Goal: Register for event/course

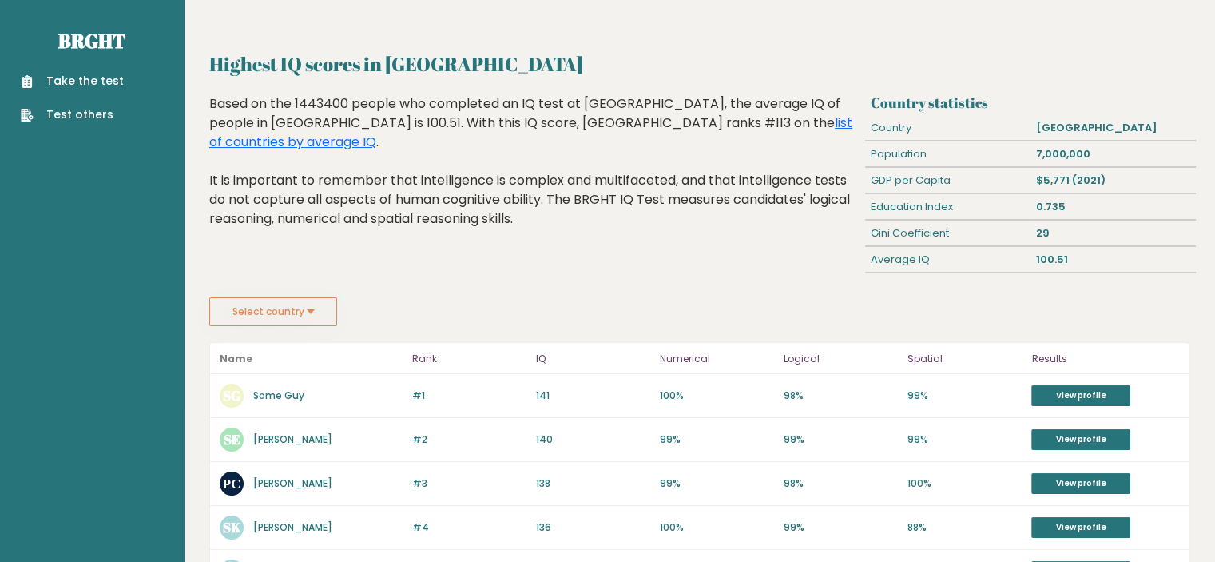
click at [87, 88] on link "Take the test" at bounding box center [72, 81] width 103 height 17
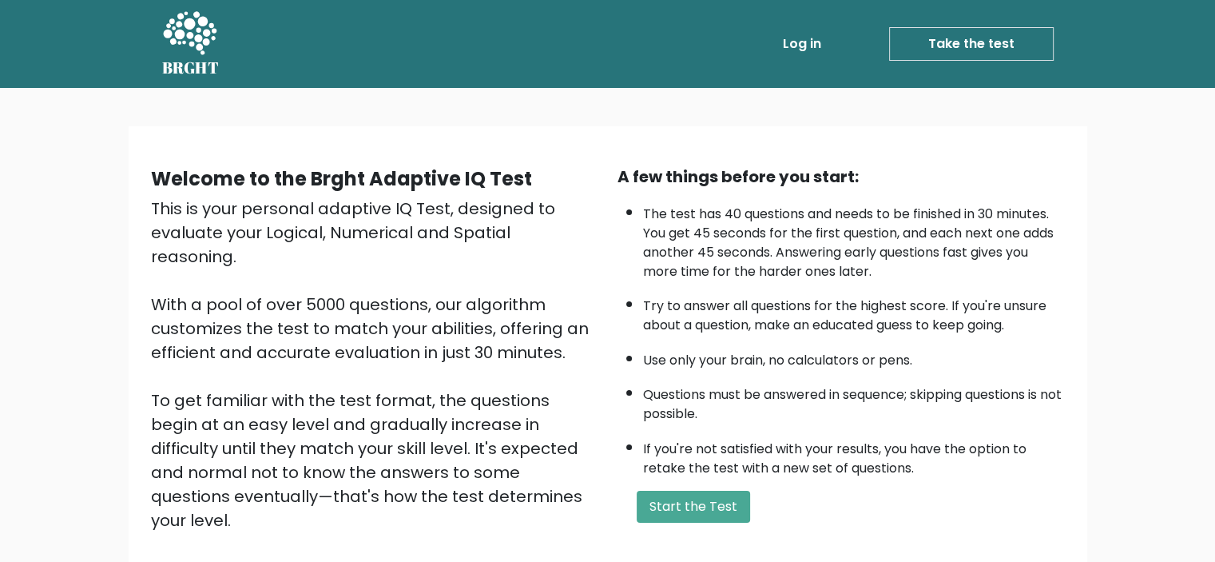
click at [962, 41] on link "Take the test" at bounding box center [971, 44] width 165 height 34
click at [959, 46] on link "Take the test" at bounding box center [971, 44] width 165 height 34
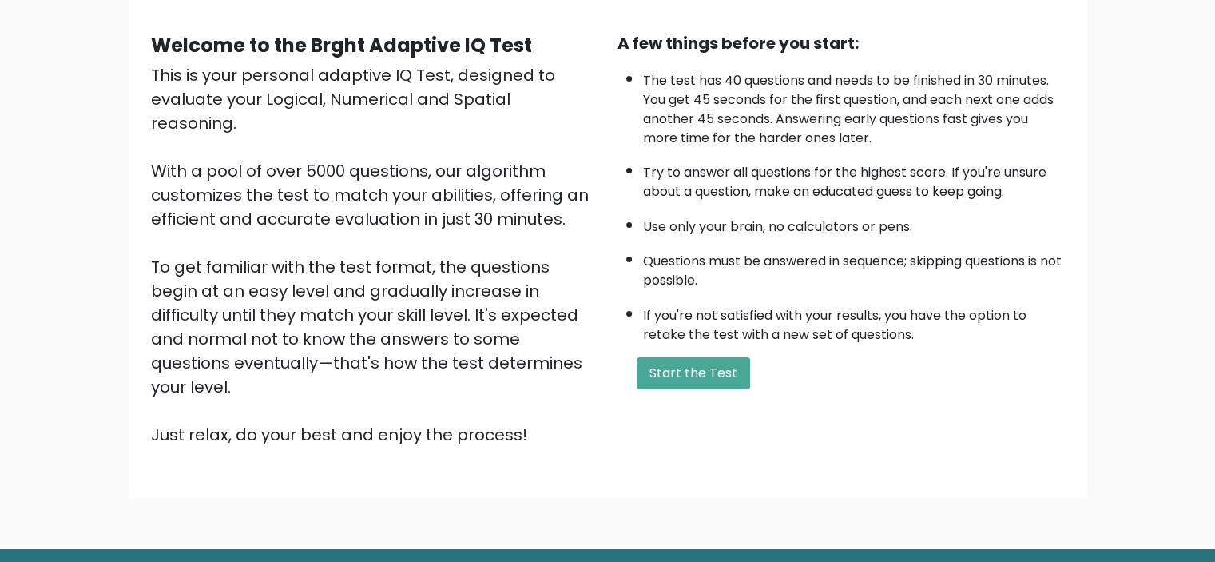
scroll to position [169, 0]
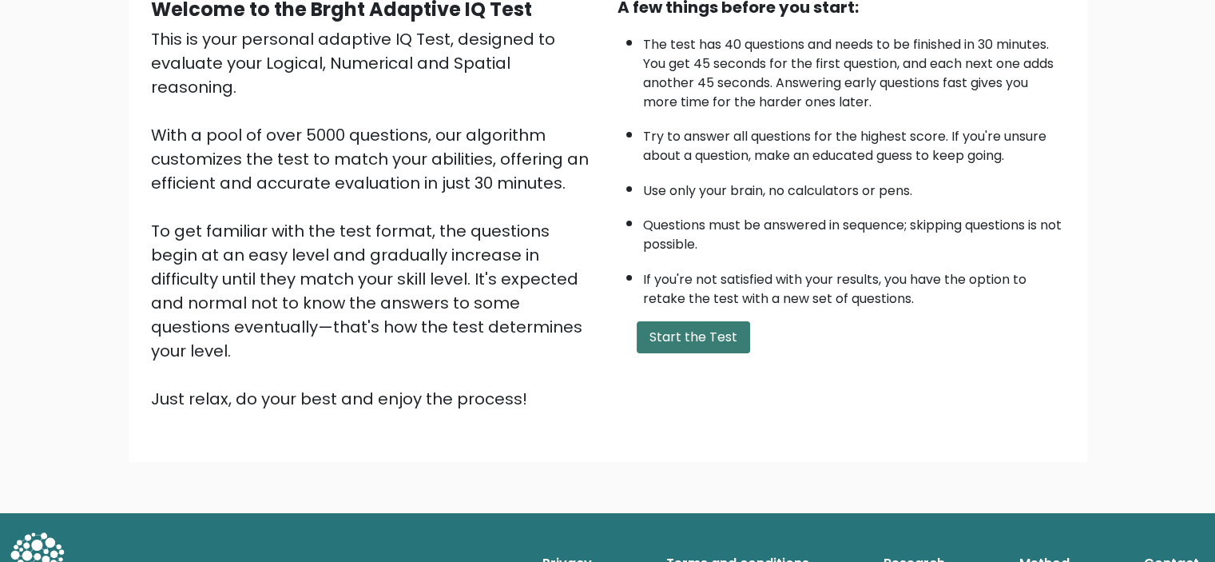
click at [710, 329] on button "Start the Test" at bounding box center [693, 337] width 113 height 32
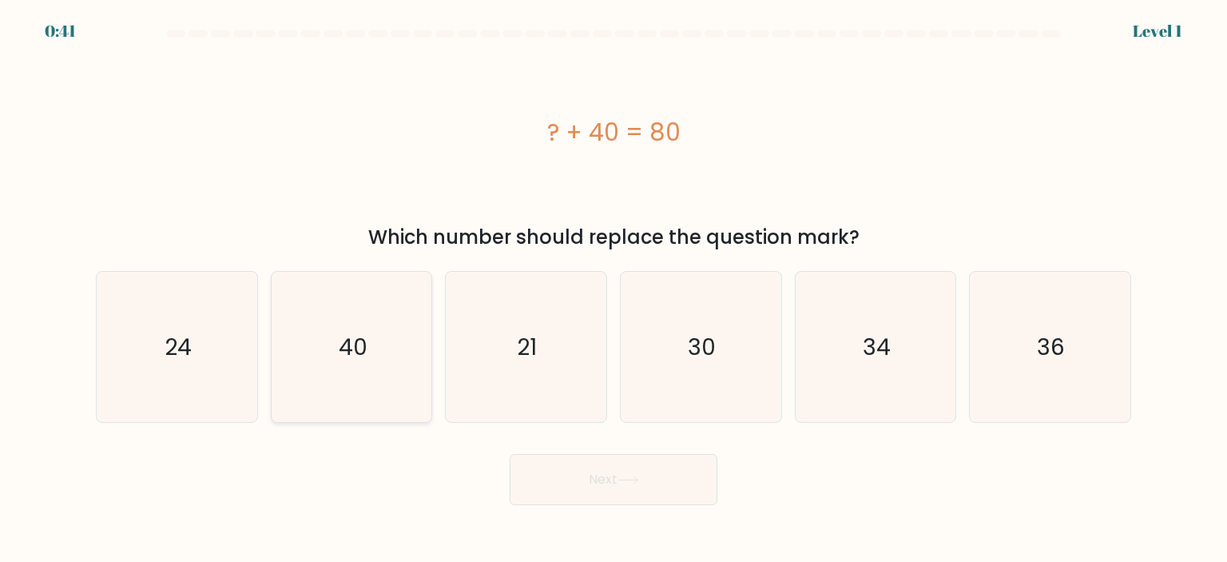
click at [371, 328] on icon "40" at bounding box center [351, 347] width 150 height 150
click at [613, 289] on input "b. 40" at bounding box center [613, 285] width 1 height 8
radio input "true"
click at [594, 474] on button "Next" at bounding box center [614, 479] width 208 height 51
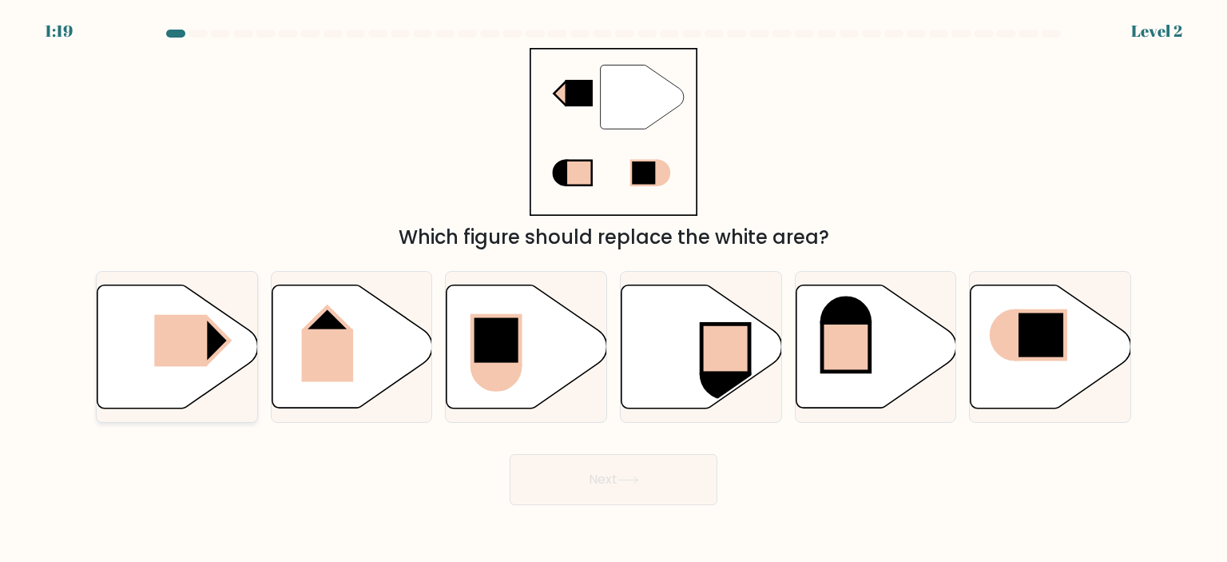
click at [194, 363] on rect at bounding box center [180, 340] width 53 height 52
click at [613, 289] on input "a." at bounding box center [613, 285] width 1 height 8
radio input "true"
click at [612, 494] on button "Next" at bounding box center [614, 479] width 208 height 51
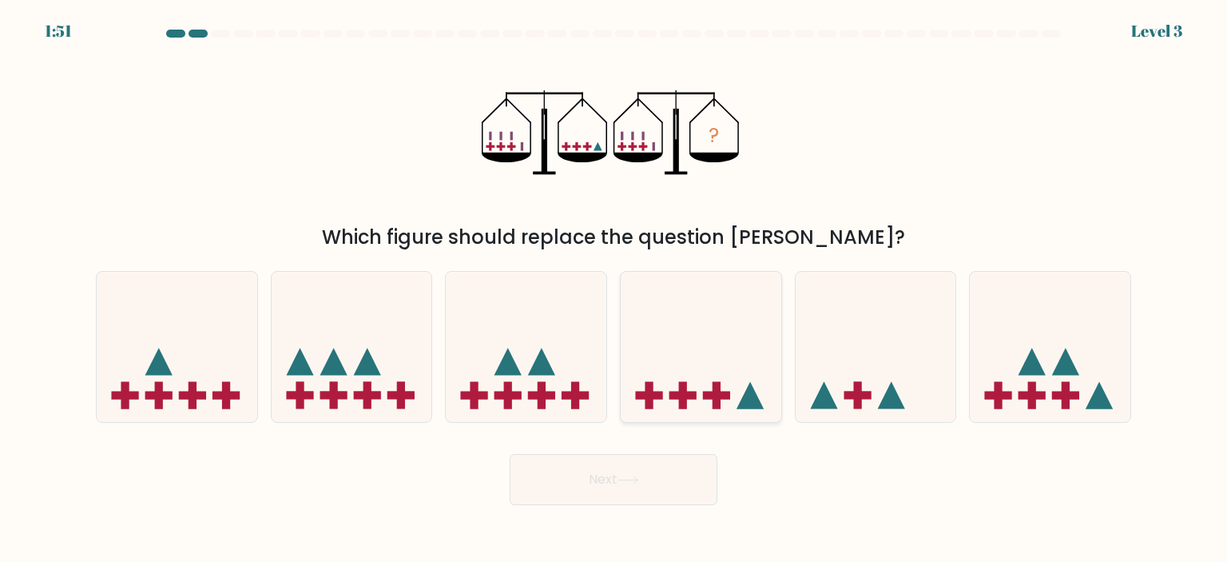
click at [694, 376] on icon at bounding box center [701, 346] width 161 height 133
click at [614, 289] on input "d." at bounding box center [613, 285] width 1 height 8
radio input "true"
click at [639, 459] on button "Next" at bounding box center [614, 479] width 208 height 51
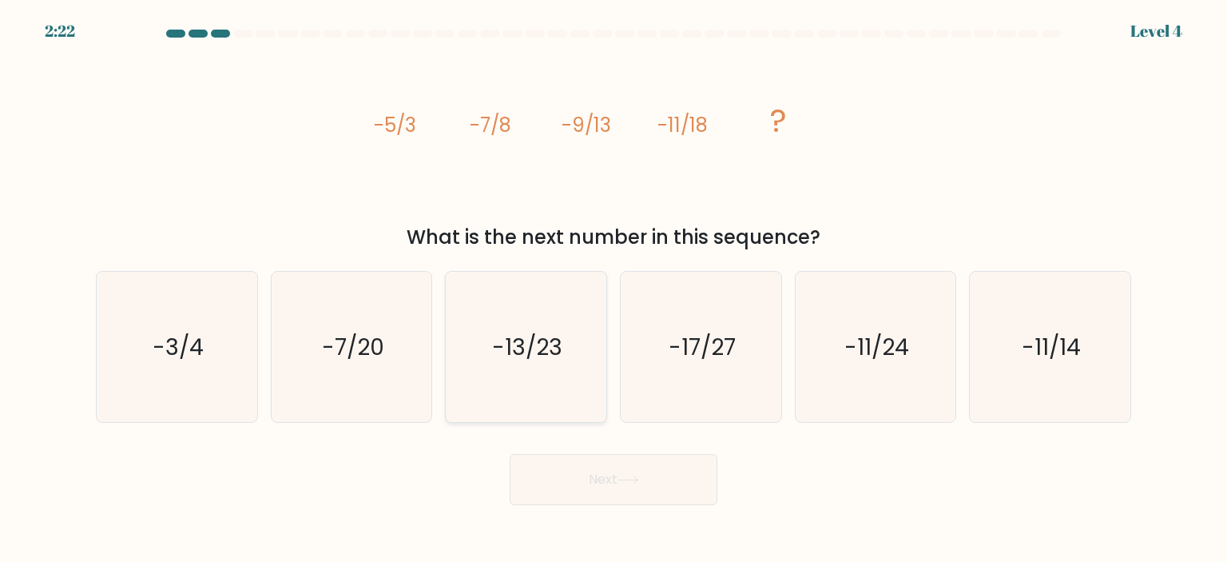
click at [530, 371] on icon "-13/23" at bounding box center [526, 347] width 150 height 150
click at [613, 289] on input "c. -13/23" at bounding box center [613, 285] width 1 height 8
radio input "true"
click at [637, 471] on button "Next" at bounding box center [614, 479] width 208 height 51
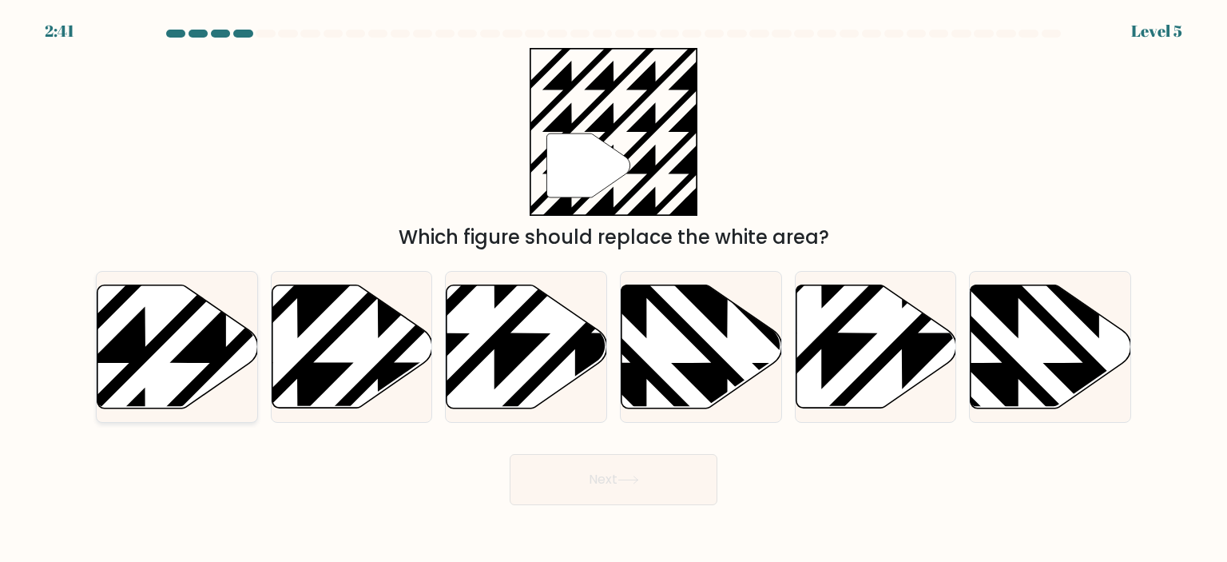
click at [185, 382] on icon at bounding box center [177, 345] width 161 height 123
click at [613, 289] on input "a." at bounding box center [613, 285] width 1 height 8
radio input "true"
click at [551, 491] on button "Next" at bounding box center [614, 479] width 208 height 51
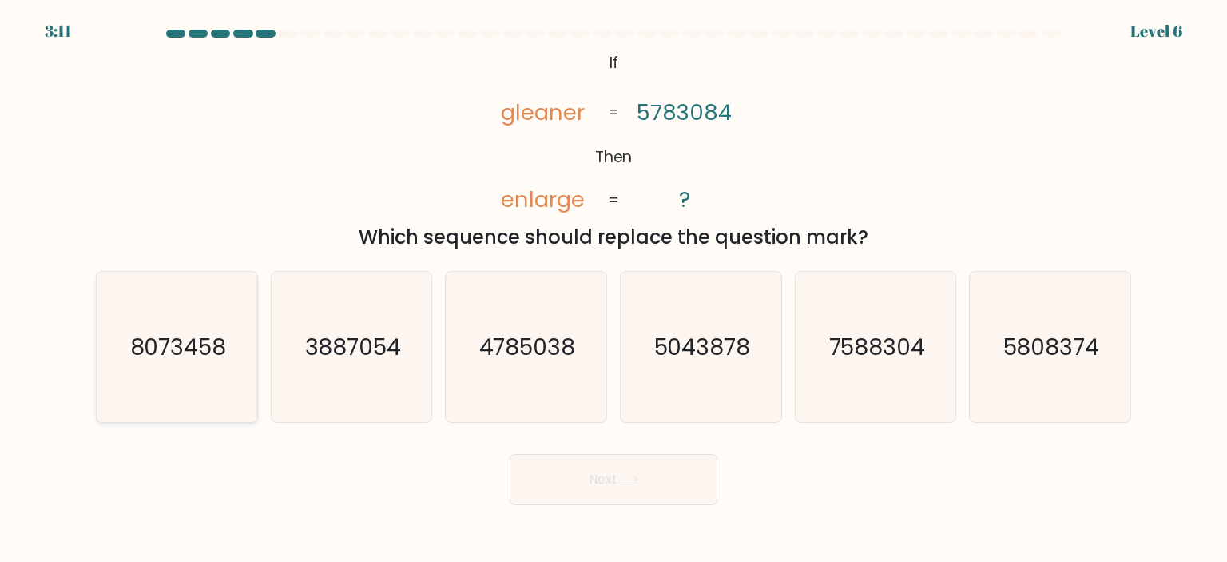
click at [198, 363] on icon "8073458" at bounding box center [176, 347] width 150 height 150
click at [613, 289] on input "a. 8073458" at bounding box center [613, 285] width 1 height 8
radio input "true"
click at [589, 495] on button "Next" at bounding box center [614, 479] width 208 height 51
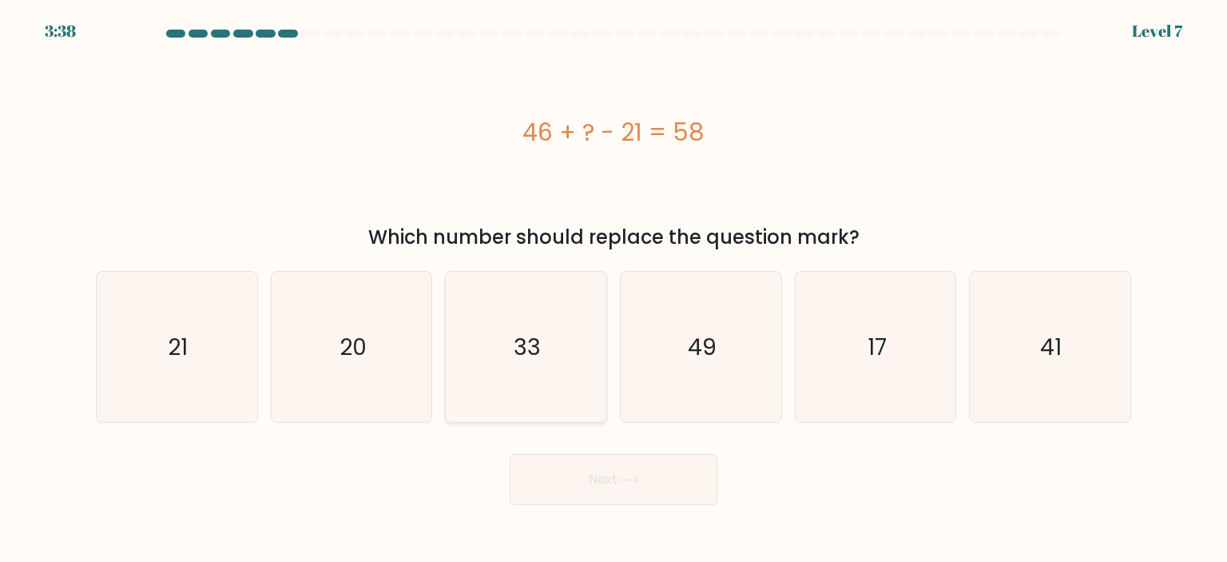
click at [525, 383] on icon "33" at bounding box center [526, 347] width 150 height 150
click at [613, 289] on input "c. 33" at bounding box center [613, 285] width 1 height 8
radio input "true"
click at [568, 465] on button "Next" at bounding box center [614, 479] width 208 height 51
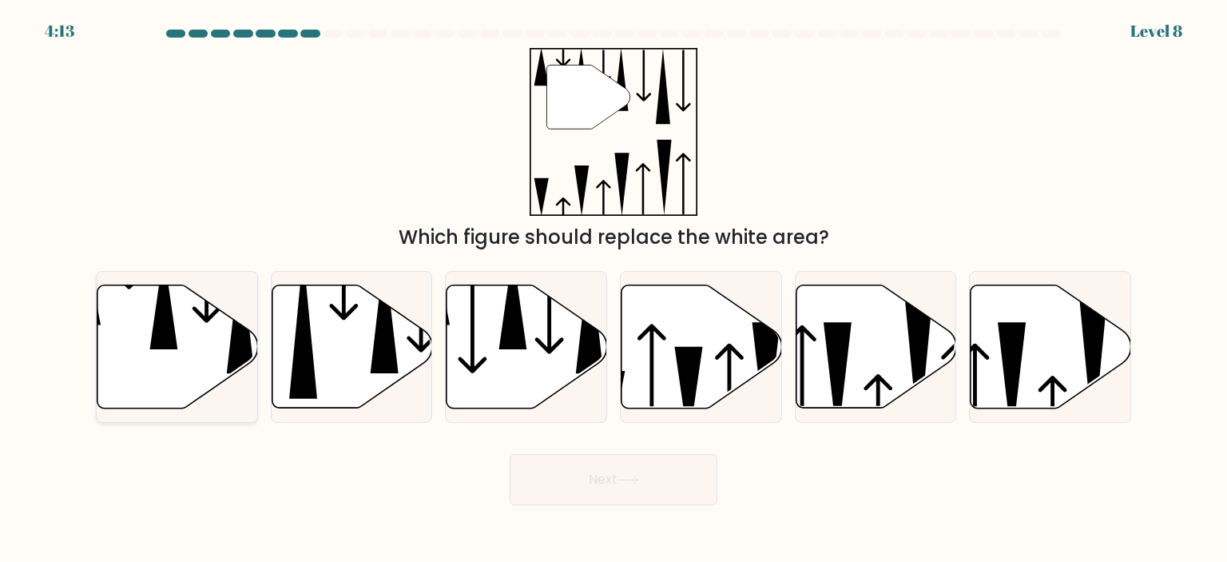
click at [176, 370] on icon at bounding box center [177, 345] width 161 height 123
click at [613, 289] on input "a." at bounding box center [613, 285] width 1 height 8
radio input "true"
click at [642, 486] on button "Next" at bounding box center [614, 479] width 208 height 51
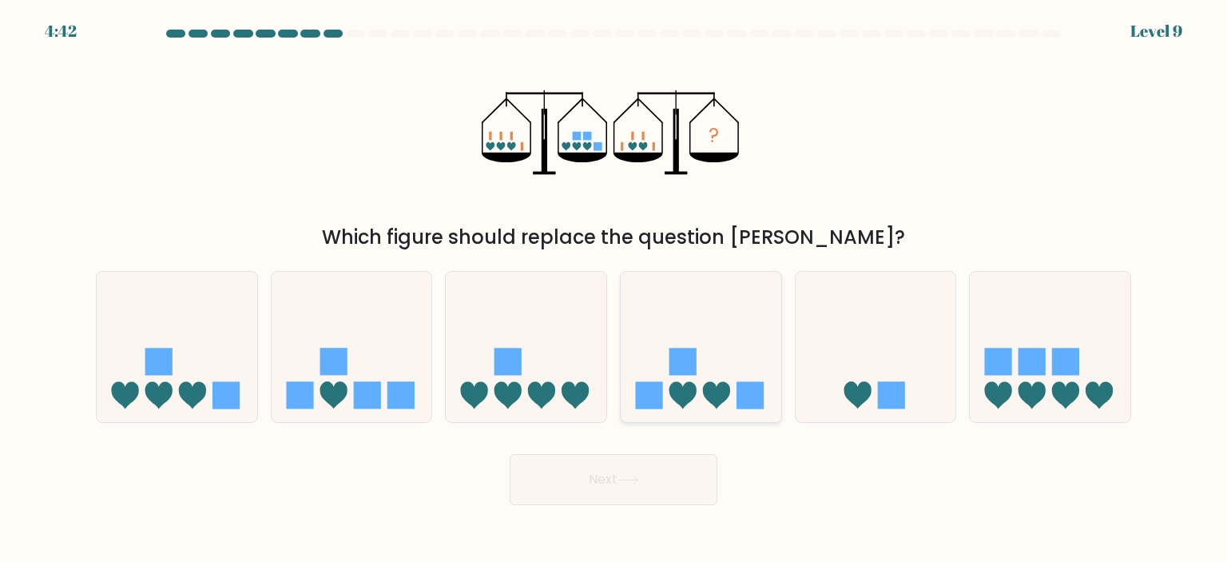
click at [671, 377] on icon at bounding box center [701, 346] width 161 height 133
click at [614, 289] on input "d." at bounding box center [613, 285] width 1 height 8
radio input "true"
click at [630, 468] on button "Next" at bounding box center [614, 479] width 208 height 51
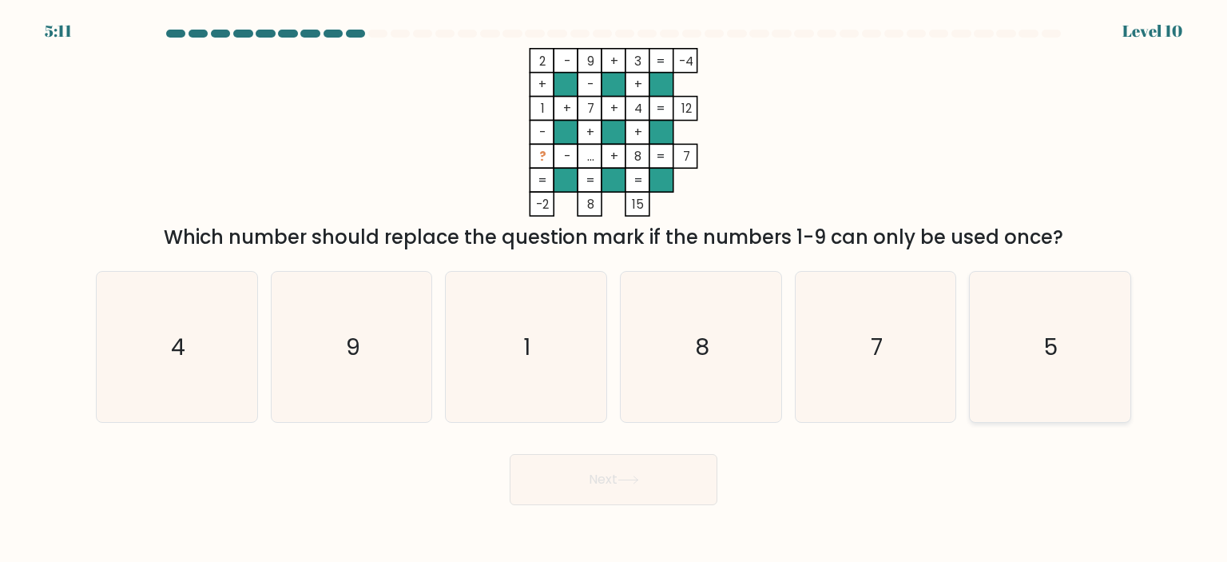
click at [1049, 380] on icon "5" at bounding box center [1050, 347] width 150 height 150
click at [614, 289] on input "f. 5" at bounding box center [613, 285] width 1 height 8
radio input "true"
click at [652, 482] on button "Next" at bounding box center [614, 479] width 208 height 51
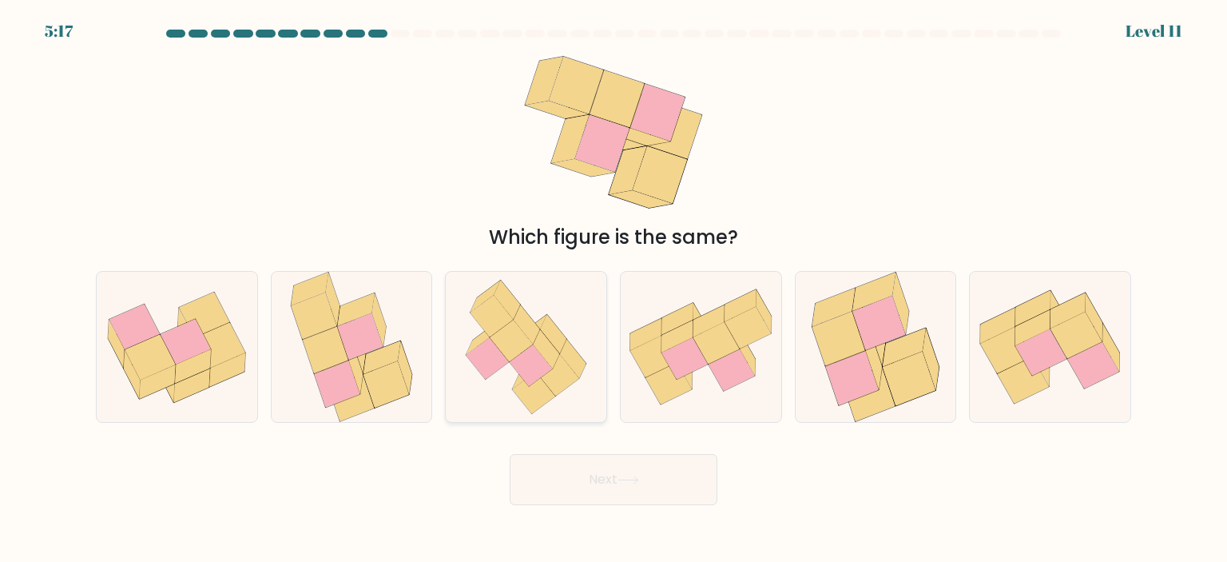
click at [505, 354] on icon at bounding box center [511, 341] width 43 height 42
click at [613, 289] on input "c." at bounding box center [613, 285] width 1 height 8
radio input "true"
click at [605, 482] on button "Next" at bounding box center [614, 479] width 208 height 51
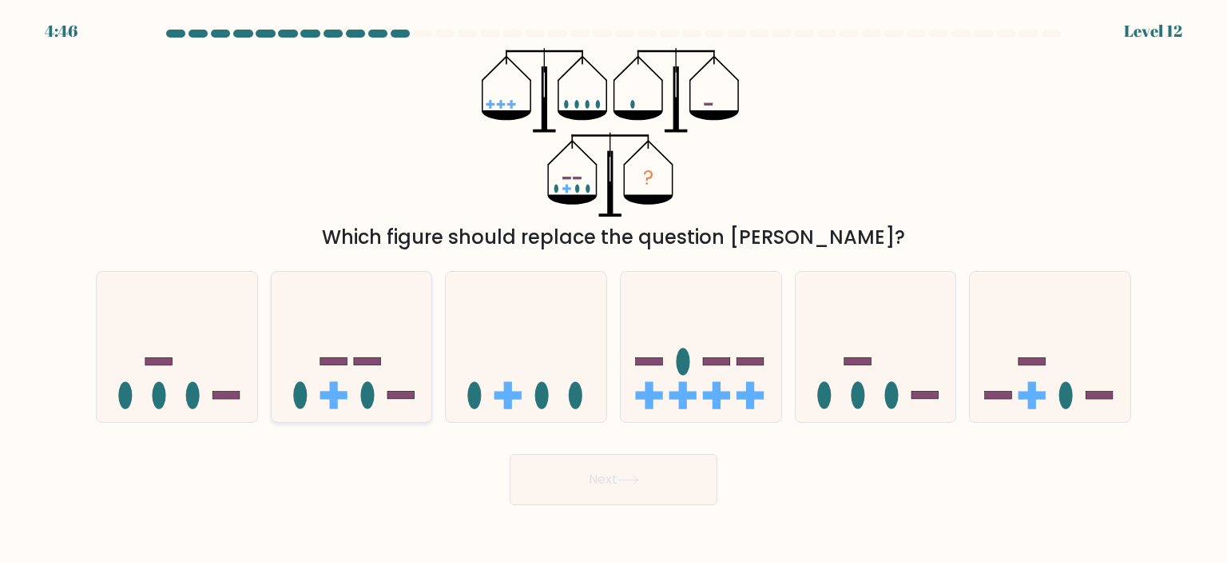
click at [393, 365] on icon at bounding box center [352, 346] width 161 height 133
click at [613, 289] on input "b." at bounding box center [613, 285] width 1 height 8
radio input "true"
click at [584, 485] on button "Next" at bounding box center [614, 479] width 208 height 51
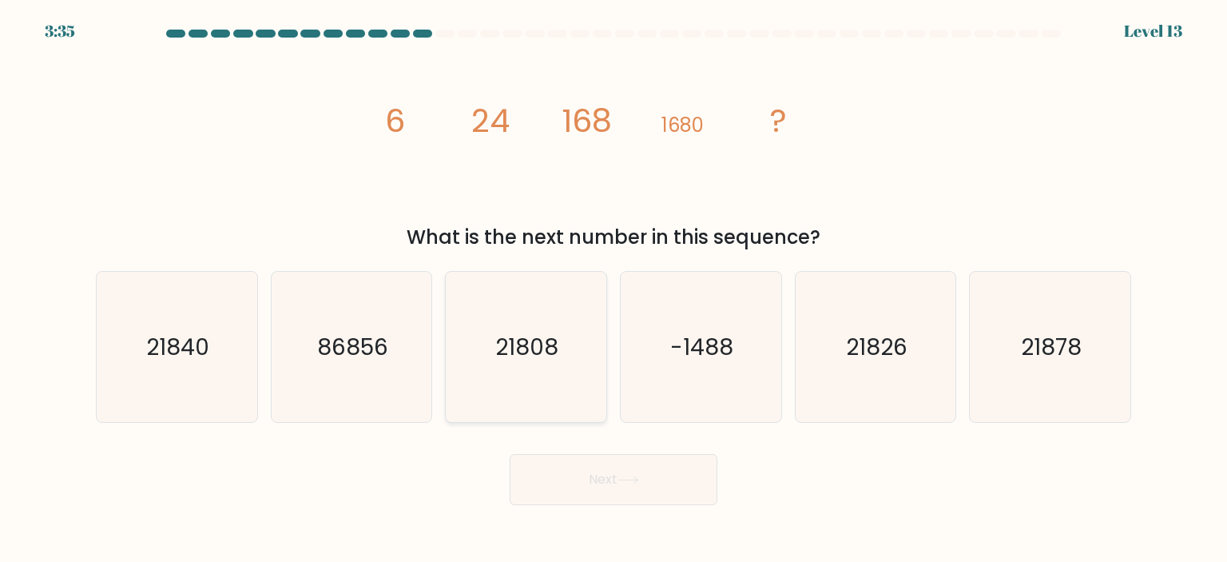
click at [493, 373] on icon "21808" at bounding box center [526, 347] width 150 height 150
click at [613, 289] on input "c. 21808" at bounding box center [613, 285] width 1 height 8
radio input "true"
click at [333, 372] on icon "86856" at bounding box center [351, 347] width 150 height 150
click at [613, 289] on input "b. 86856" at bounding box center [613, 285] width 1 height 8
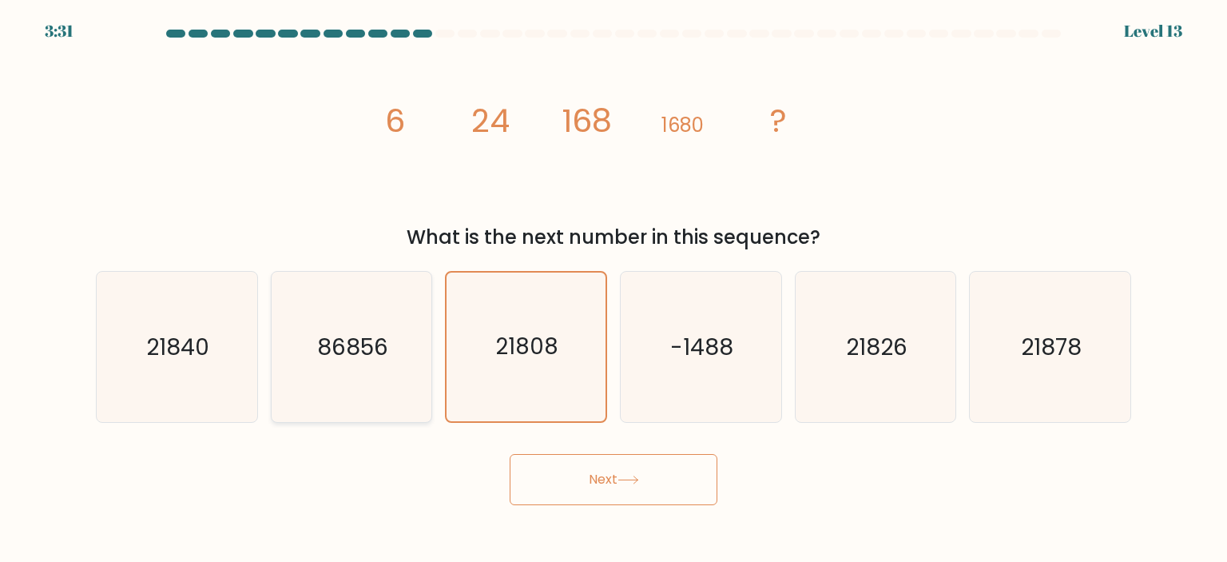
radio input "true"
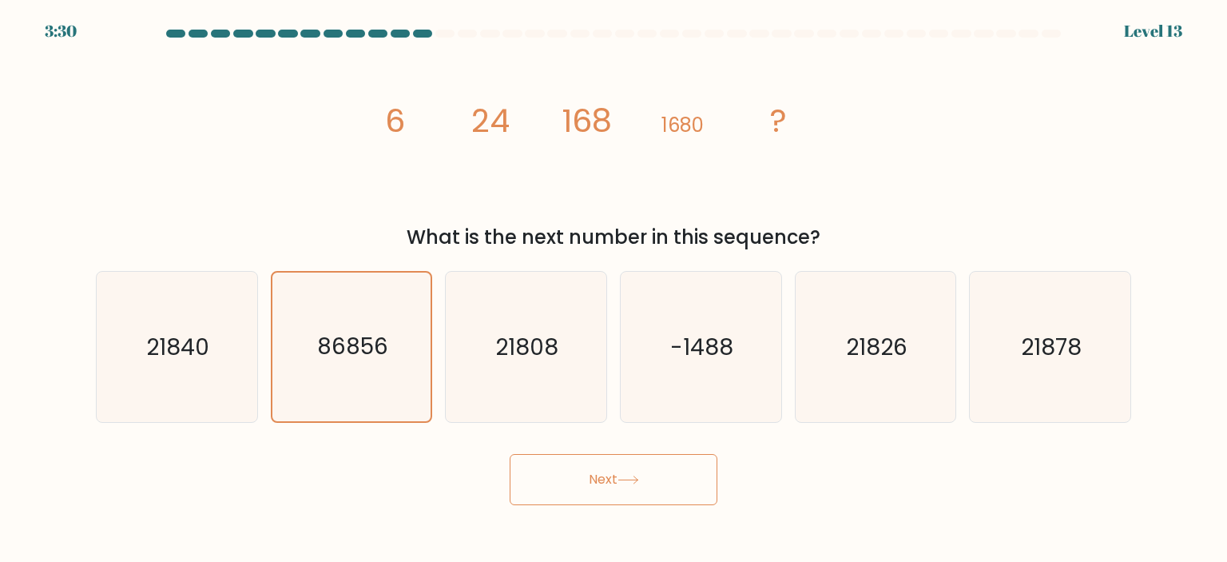
click at [600, 468] on button "Next" at bounding box center [614, 479] width 208 height 51
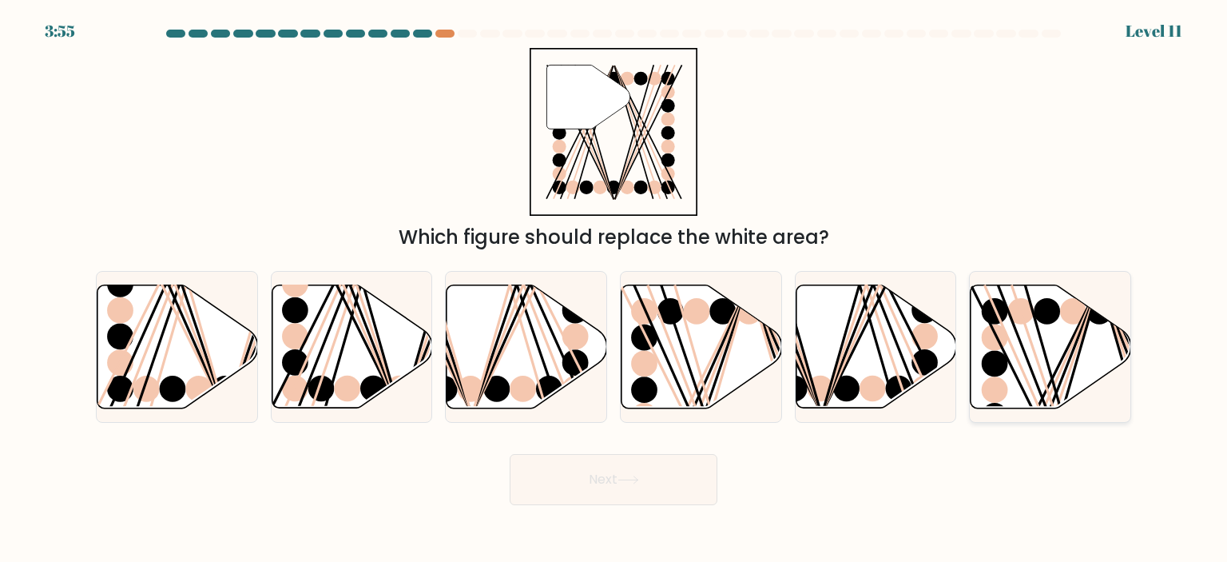
click at [1026, 377] on line at bounding box center [1042, 413] width 115 height 259
click at [614, 289] on input "f." at bounding box center [613, 285] width 1 height 8
radio input "true"
click at [633, 504] on button "Next" at bounding box center [614, 479] width 208 height 51
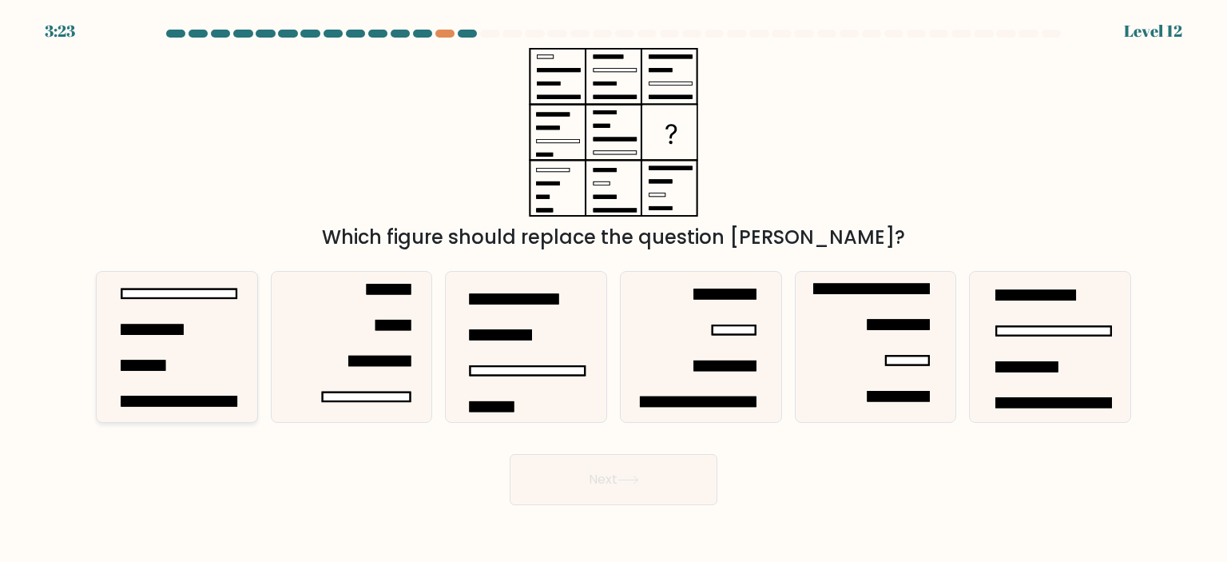
click at [208, 399] on rect at bounding box center [179, 401] width 115 height 9
click at [613, 289] on input "a." at bounding box center [613, 285] width 1 height 8
radio input "true"
click at [603, 473] on button "Next" at bounding box center [614, 479] width 208 height 51
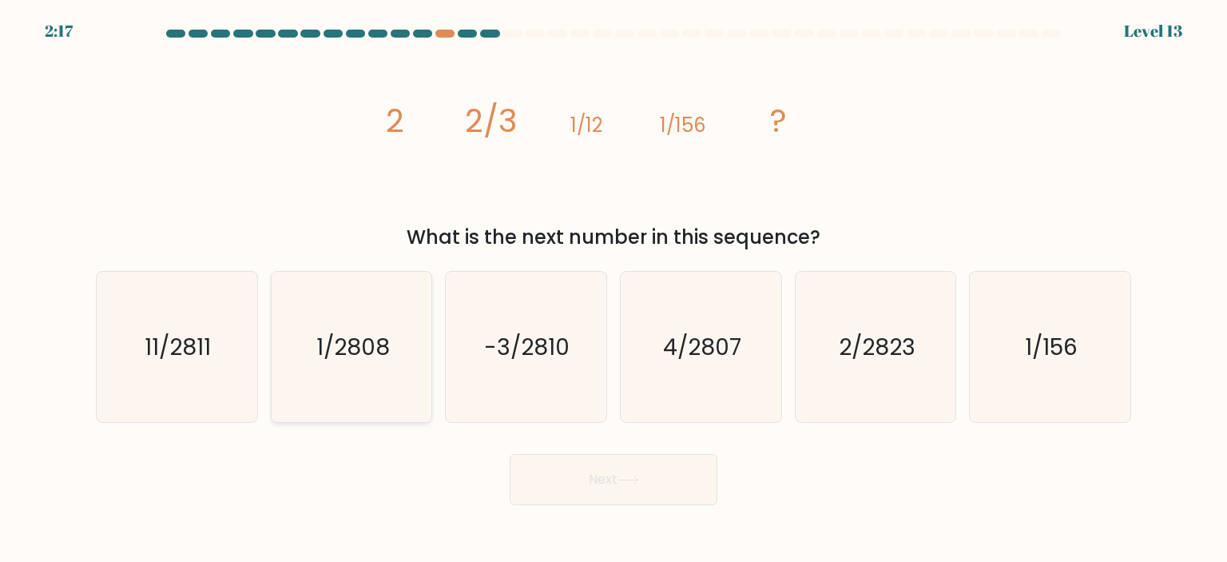
click at [329, 367] on icon "1/2808" at bounding box center [351, 347] width 150 height 150
click at [613, 289] on input "b. 1/2808" at bounding box center [613, 285] width 1 height 8
radio input "true"
click at [587, 458] on button "Next" at bounding box center [614, 479] width 208 height 51
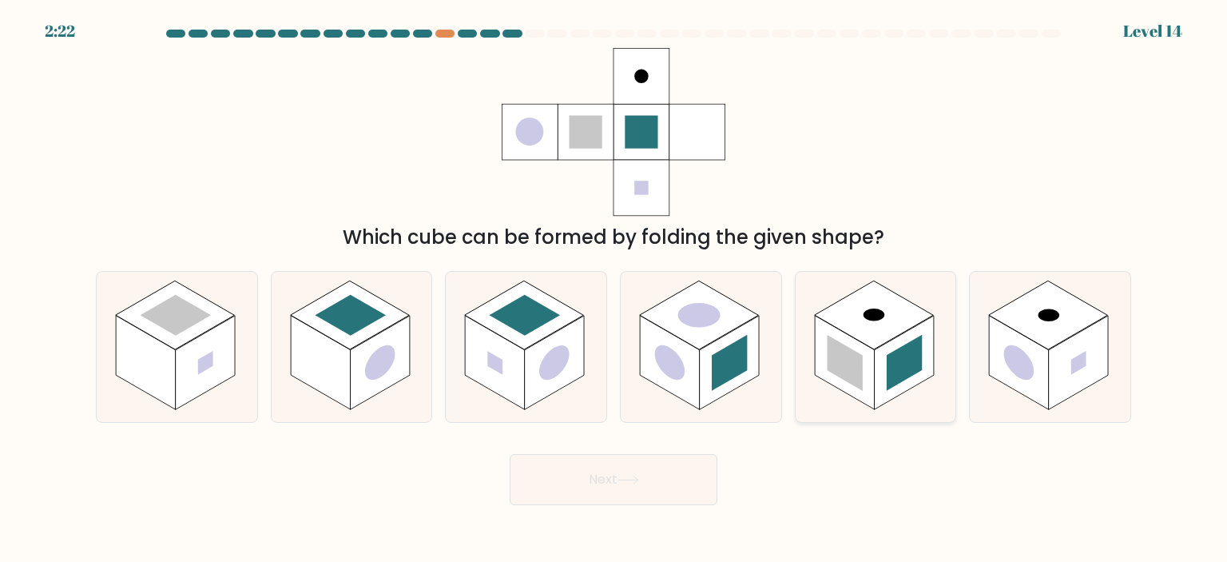
click at [884, 368] on rect at bounding box center [904, 363] width 60 height 94
click at [614, 289] on input "e." at bounding box center [613, 285] width 1 height 8
radio input "true"
click at [677, 482] on button "Next" at bounding box center [614, 479] width 208 height 51
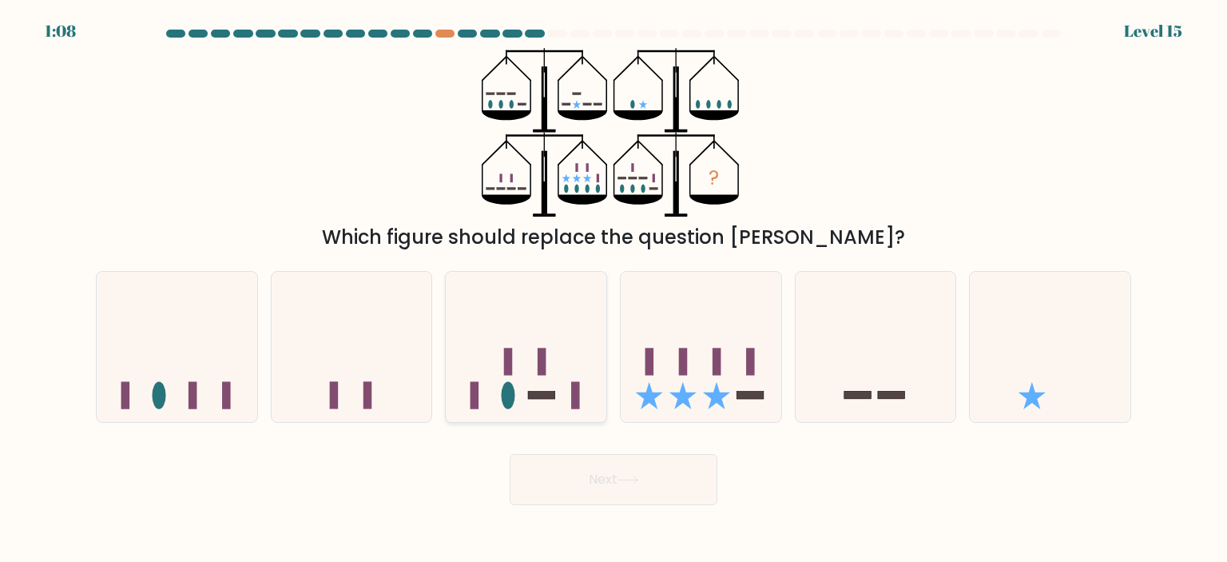
click at [598, 360] on icon at bounding box center [526, 346] width 161 height 133
click at [613, 289] on input "c." at bounding box center [613, 285] width 1 height 8
radio input "true"
click at [679, 495] on button "Next" at bounding box center [614, 479] width 208 height 51
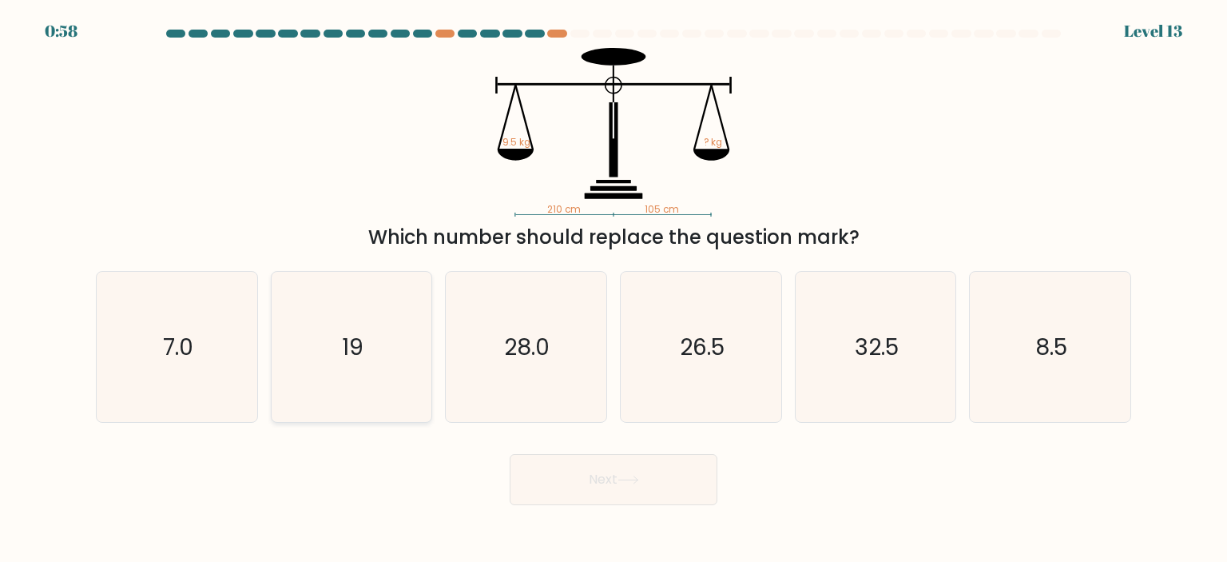
click at [347, 354] on text "19" at bounding box center [353, 347] width 22 height 32
click at [613, 289] on input "b. 19" at bounding box center [613, 285] width 1 height 8
radio input "true"
click at [562, 459] on button "Next" at bounding box center [614, 479] width 208 height 51
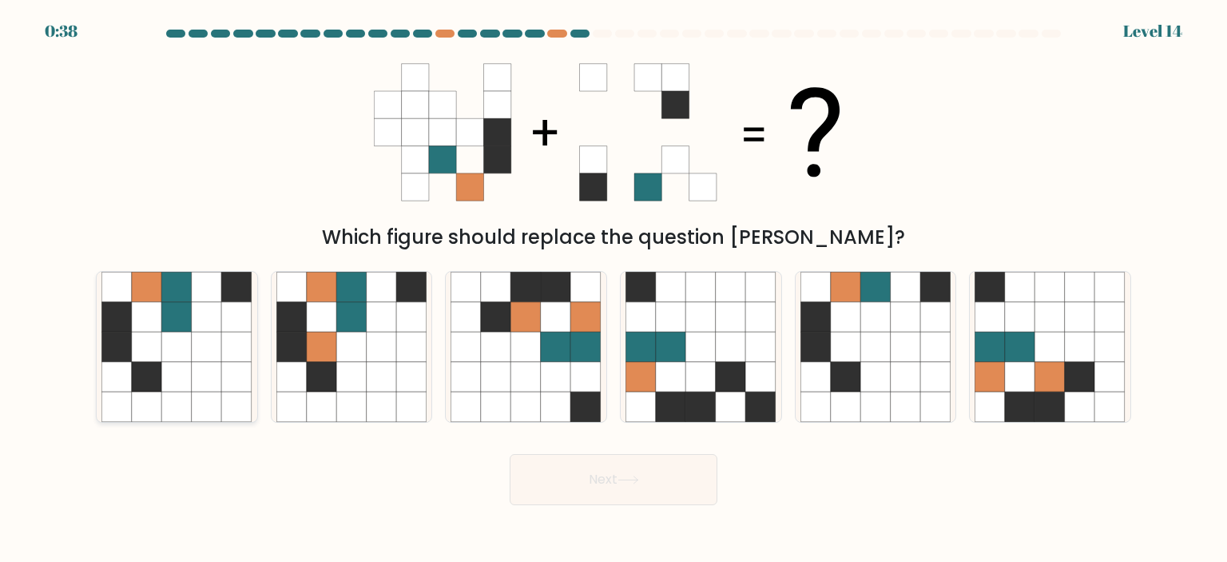
click at [185, 372] on icon at bounding box center [177, 377] width 30 height 30
click at [613, 289] on input "a." at bounding box center [613, 285] width 1 height 8
radio input "true"
click at [639, 482] on icon at bounding box center [628, 479] width 22 height 9
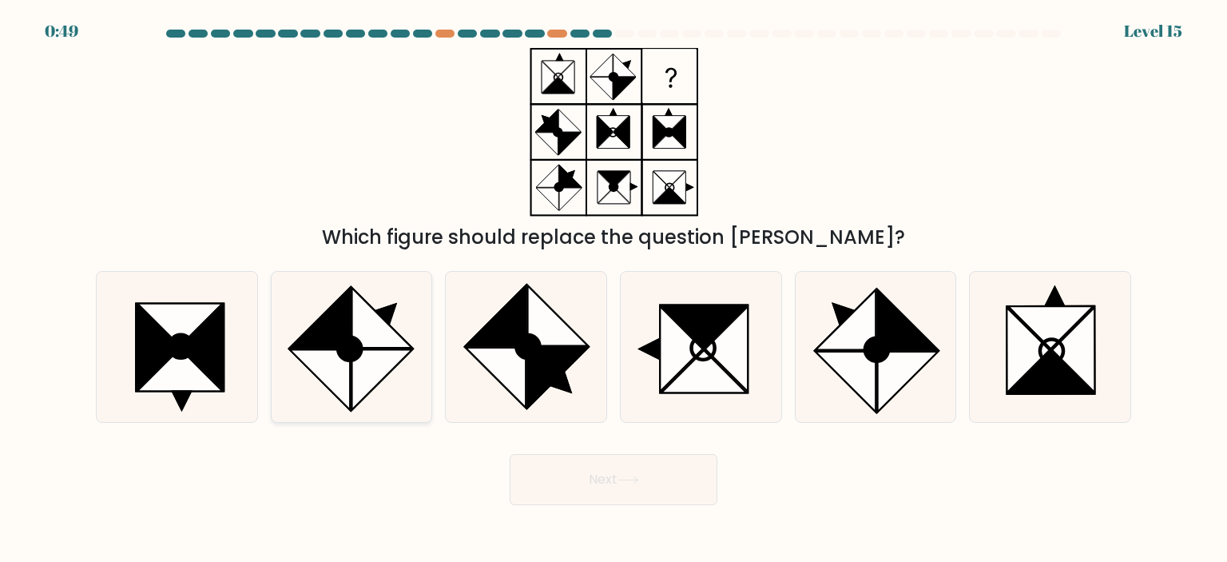
click at [390, 354] on icon at bounding box center [381, 380] width 61 height 61
click at [613, 289] on input "b." at bounding box center [613, 285] width 1 height 8
radio input "true"
click at [657, 470] on button "Next" at bounding box center [614, 479] width 208 height 51
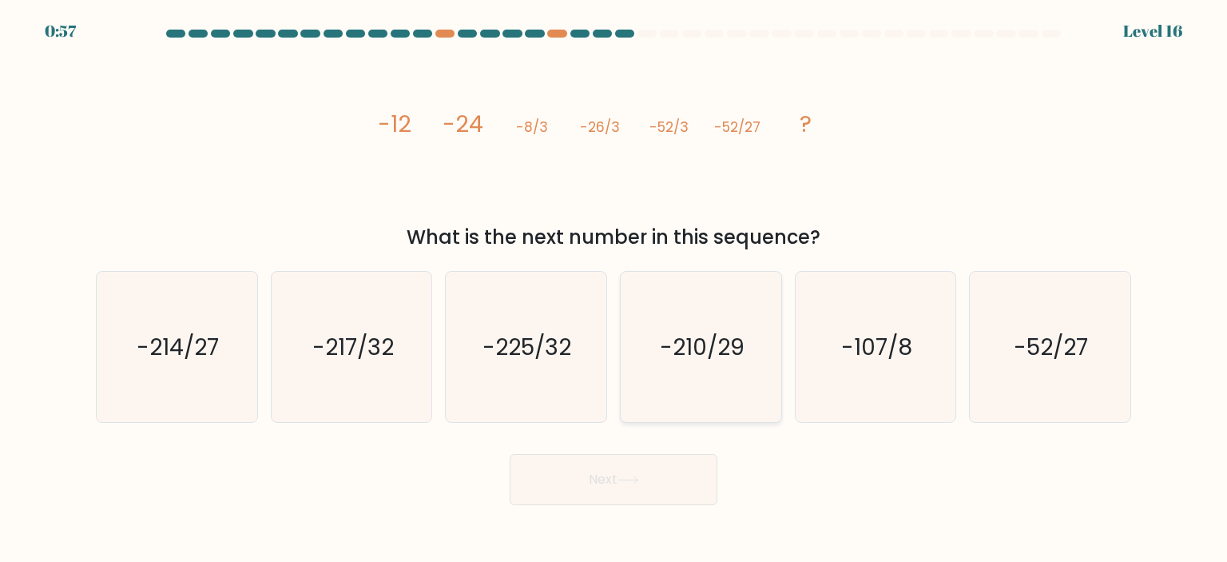
click at [670, 406] on icon "-210/29" at bounding box center [700, 347] width 150 height 150
click at [614, 289] on input "d. -210/29" at bounding box center [613, 285] width 1 height 8
radio input "true"
click at [671, 456] on button "Next" at bounding box center [614, 479] width 208 height 51
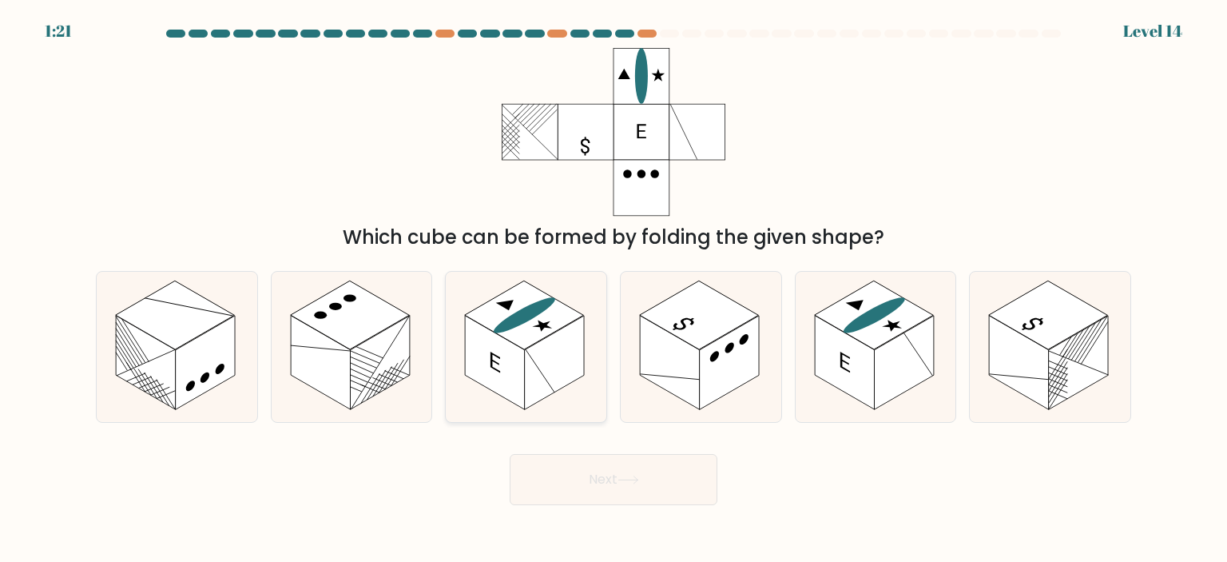
click at [543, 375] on line at bounding box center [540, 371] width 29 height 77
click at [613, 289] on input "c." at bounding box center [613, 285] width 1 height 8
radio input "true"
click at [613, 466] on button "Next" at bounding box center [614, 479] width 208 height 51
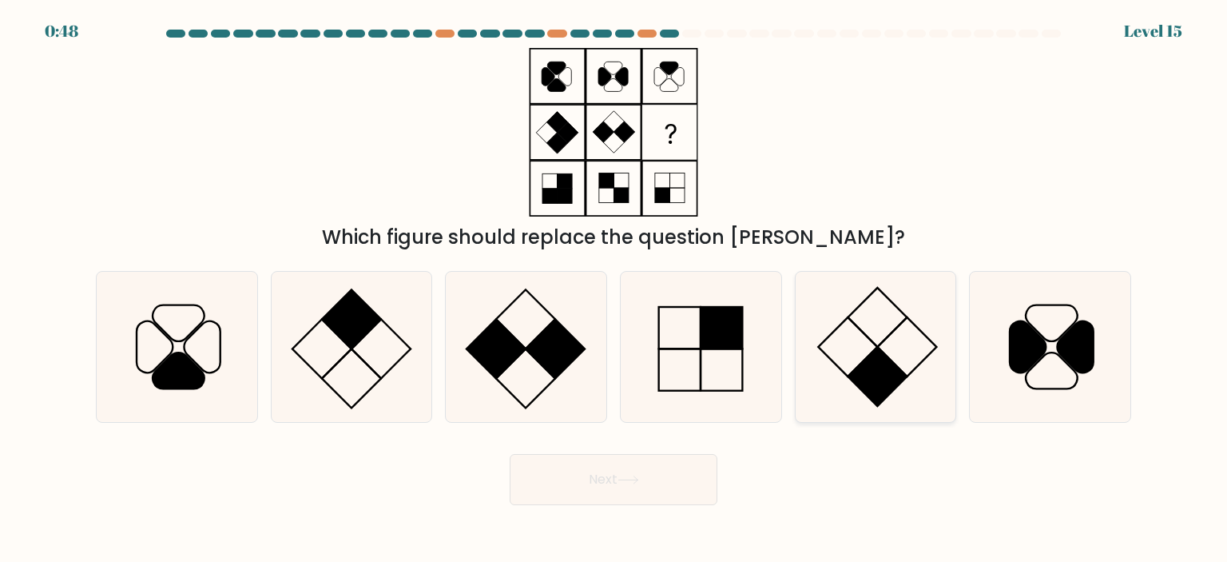
click at [895, 349] on icon at bounding box center [875, 347] width 150 height 150
click at [614, 289] on input "e." at bounding box center [613, 285] width 1 height 8
radio input "true"
click at [582, 478] on button "Next" at bounding box center [614, 479] width 208 height 51
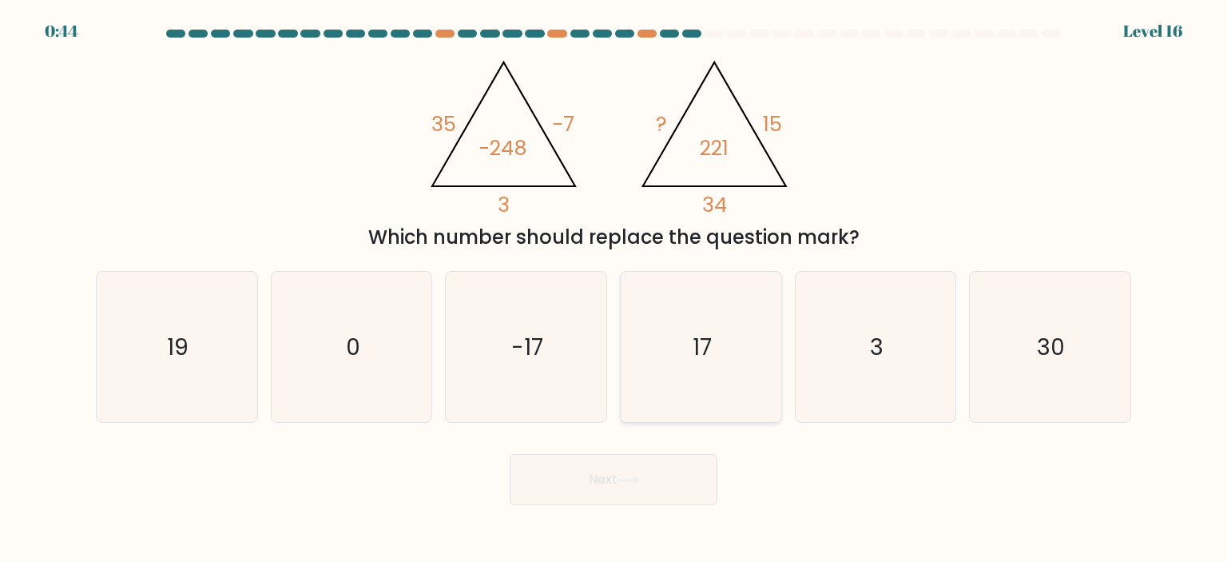
click at [683, 367] on icon "17" at bounding box center [700, 347] width 150 height 150
click at [614, 289] on input "d. 17" at bounding box center [613, 285] width 1 height 8
radio input "true"
click at [658, 471] on button "Next" at bounding box center [614, 479] width 208 height 51
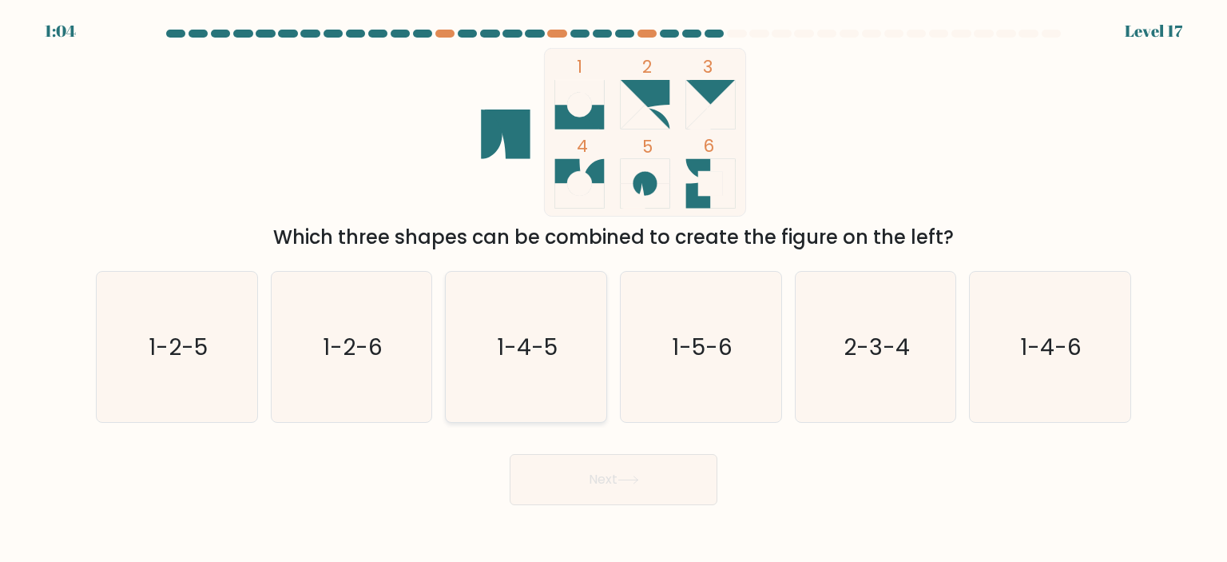
click at [482, 363] on icon "1-4-5" at bounding box center [526, 347] width 150 height 150
click at [613, 289] on input "c. 1-4-5" at bounding box center [613, 285] width 1 height 8
radio input "true"
click at [620, 470] on button "Next" at bounding box center [614, 479] width 208 height 51
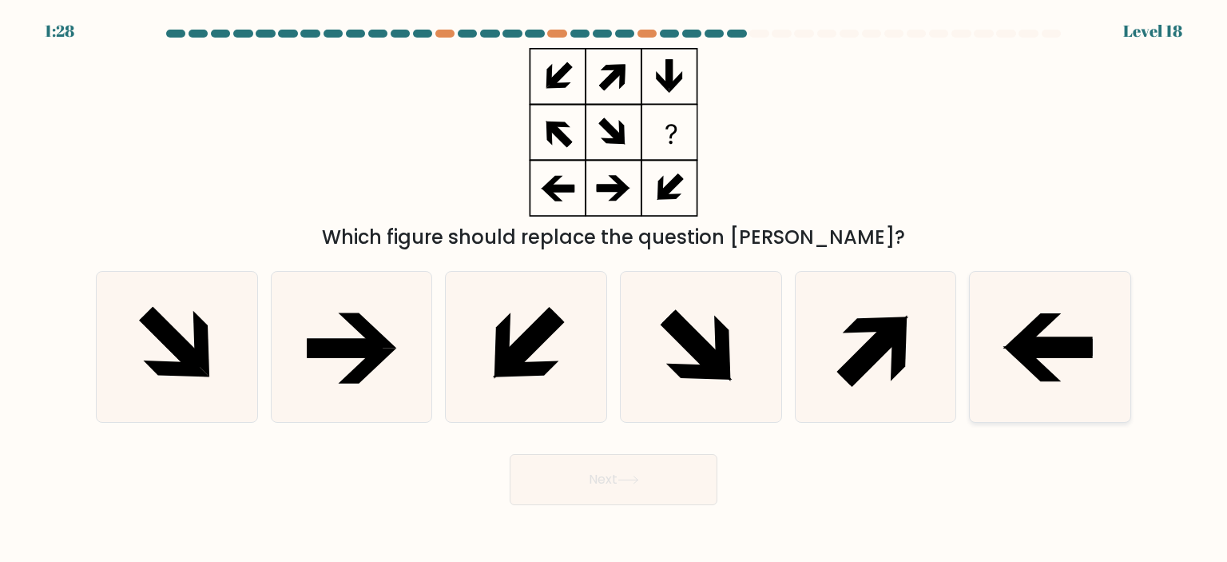
click at [1074, 335] on icon at bounding box center [1050, 347] width 150 height 150
click at [614, 289] on input "f." at bounding box center [613, 285] width 1 height 8
radio input "true"
click at [650, 483] on button "Next" at bounding box center [614, 479] width 208 height 51
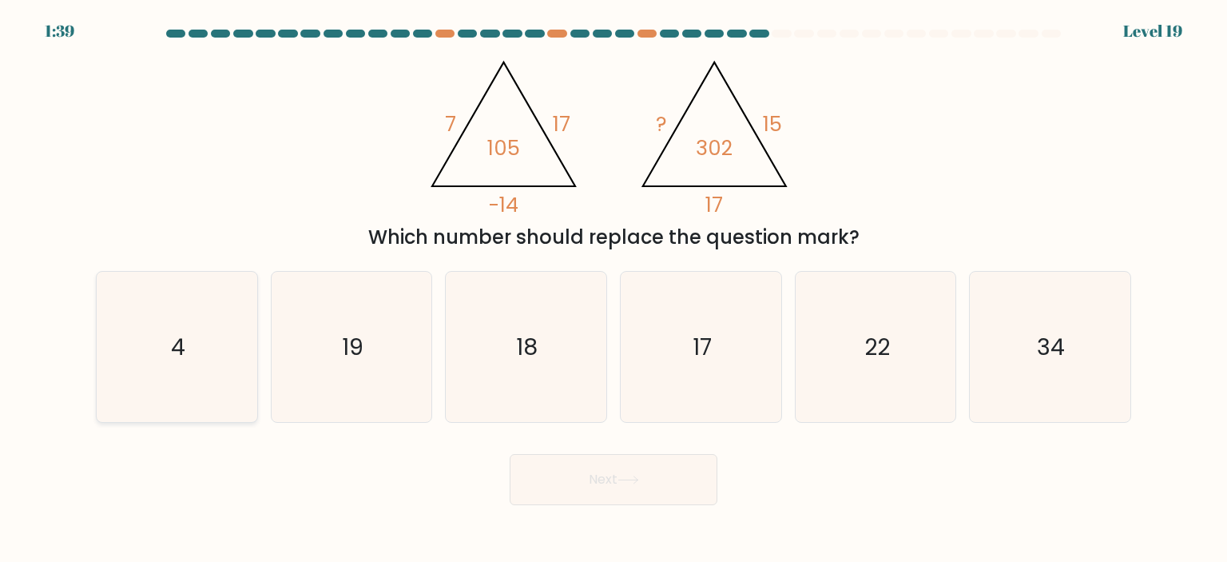
click at [188, 386] on icon "4" at bounding box center [176, 347] width 150 height 150
click at [613, 289] on input "a. 4" at bounding box center [613, 285] width 1 height 8
radio input "true"
click at [652, 483] on button "Next" at bounding box center [614, 479] width 208 height 51
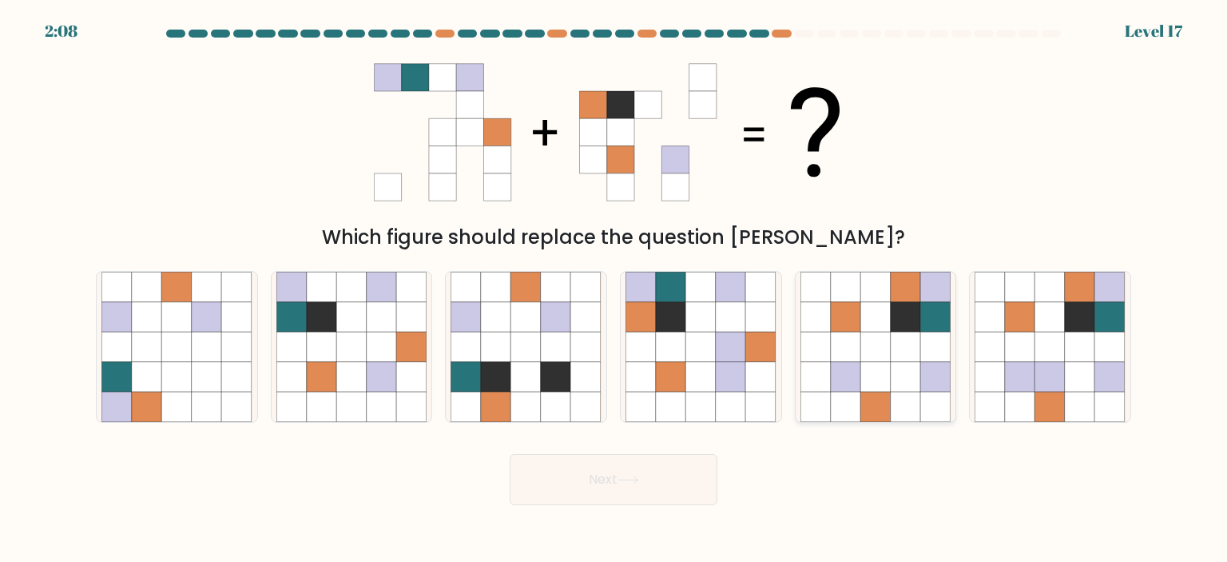
click at [899, 335] on icon at bounding box center [906, 347] width 30 height 30
click at [614, 289] on input "e." at bounding box center [613, 285] width 1 height 8
radio input "true"
click at [628, 488] on button "Next" at bounding box center [614, 479] width 208 height 51
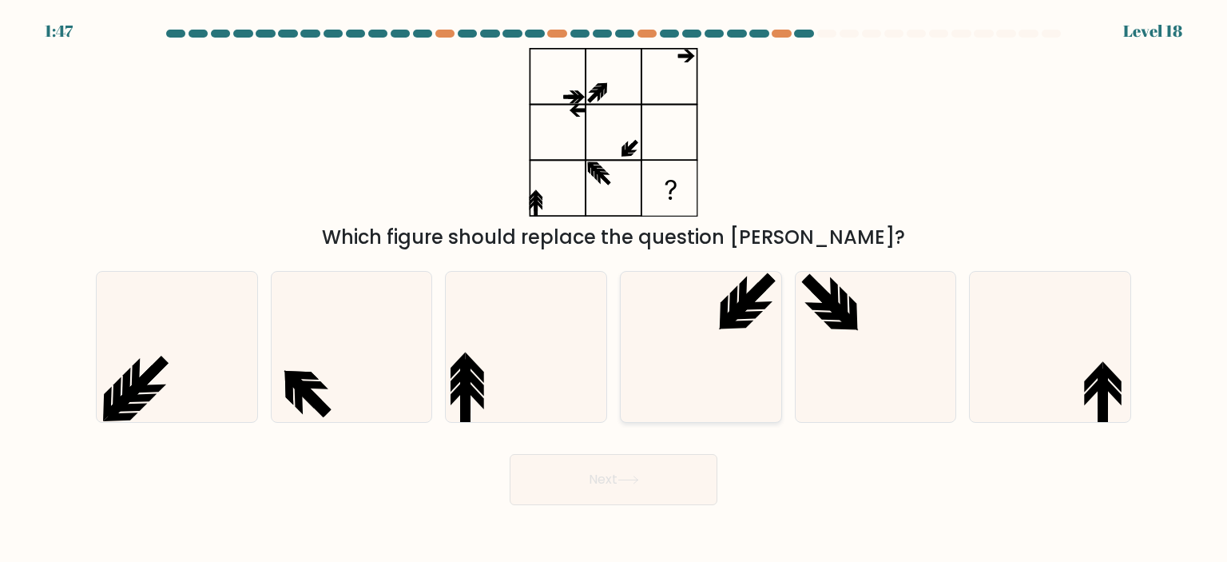
click at [655, 392] on icon at bounding box center [700, 347] width 150 height 150
click at [614, 289] on input "d." at bounding box center [613, 285] width 1 height 8
radio input "true"
click at [625, 484] on icon at bounding box center [628, 479] width 22 height 9
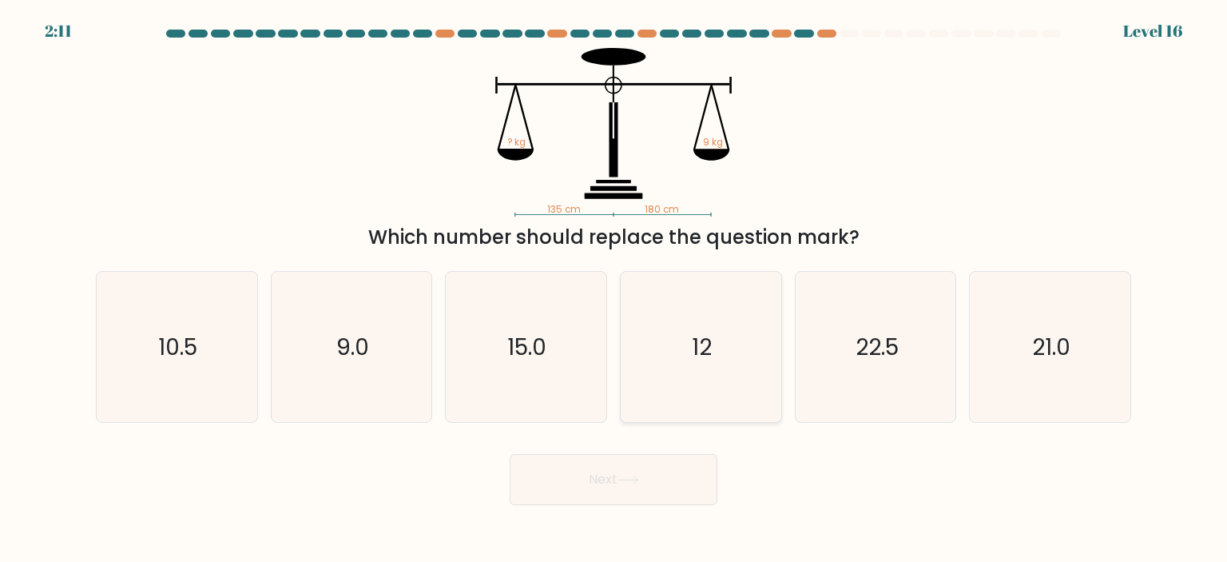
click at [772, 347] on icon "12" at bounding box center [700, 347] width 150 height 150
click at [614, 289] on input "d. 12" at bounding box center [613, 285] width 1 height 8
radio input "true"
click at [623, 489] on button "Next" at bounding box center [614, 479] width 208 height 51
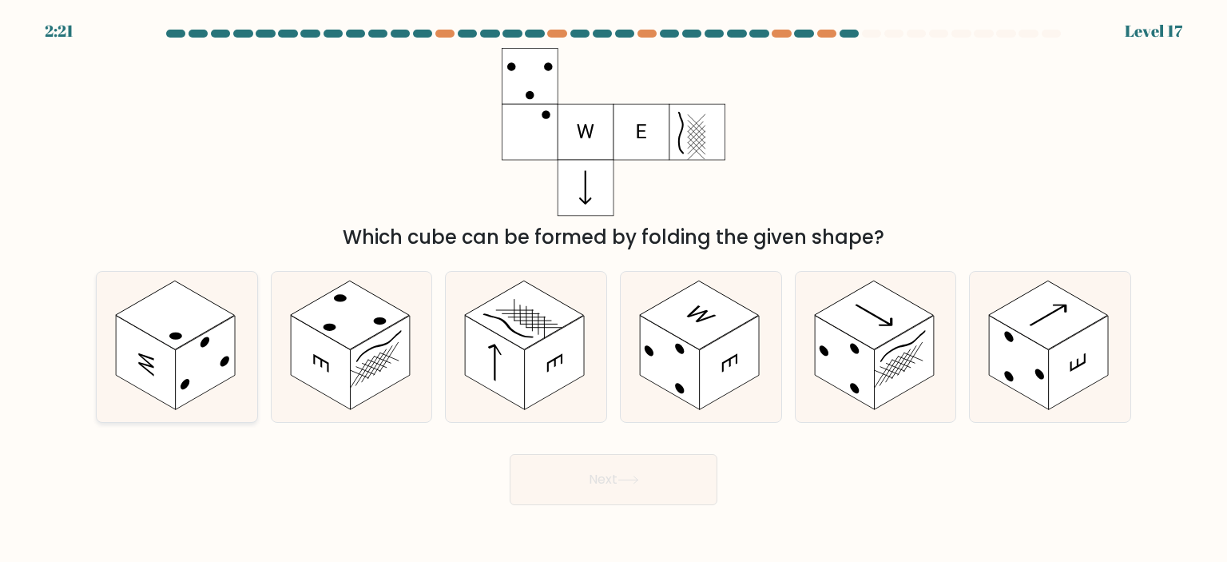
click at [169, 342] on rect at bounding box center [175, 314] width 119 height 69
click at [613, 289] on input "a." at bounding box center [613, 285] width 1 height 8
radio input "true"
click at [632, 470] on button "Next" at bounding box center [614, 479] width 208 height 51
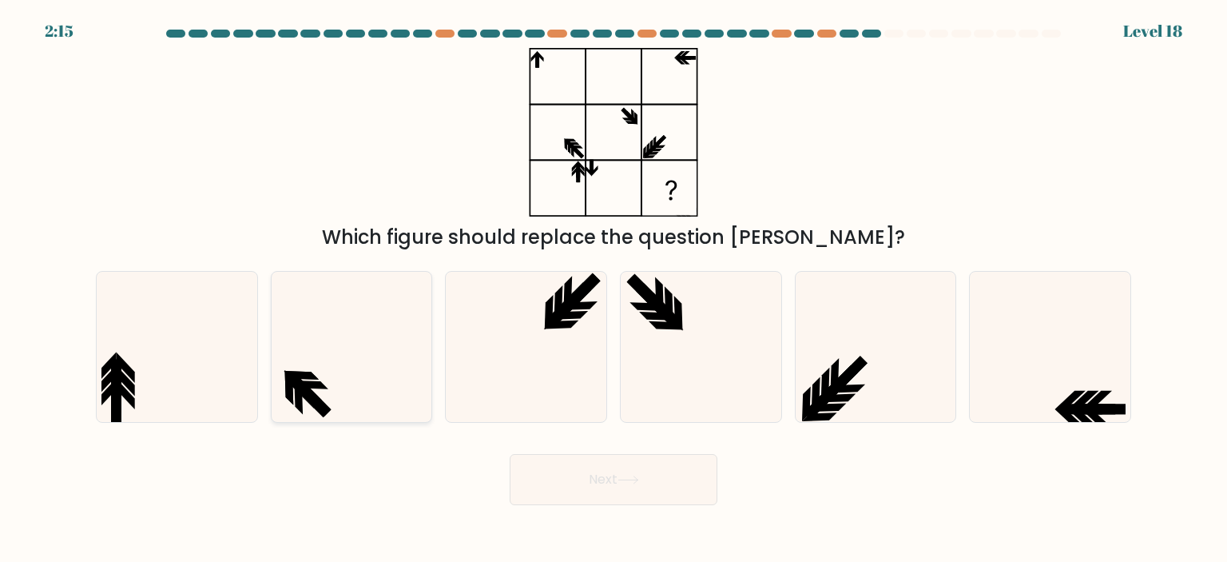
click at [313, 374] on icon at bounding box center [351, 347] width 150 height 150
click at [613, 289] on input "b." at bounding box center [613, 285] width 1 height 8
radio input "true"
click at [623, 475] on icon at bounding box center [628, 479] width 22 height 9
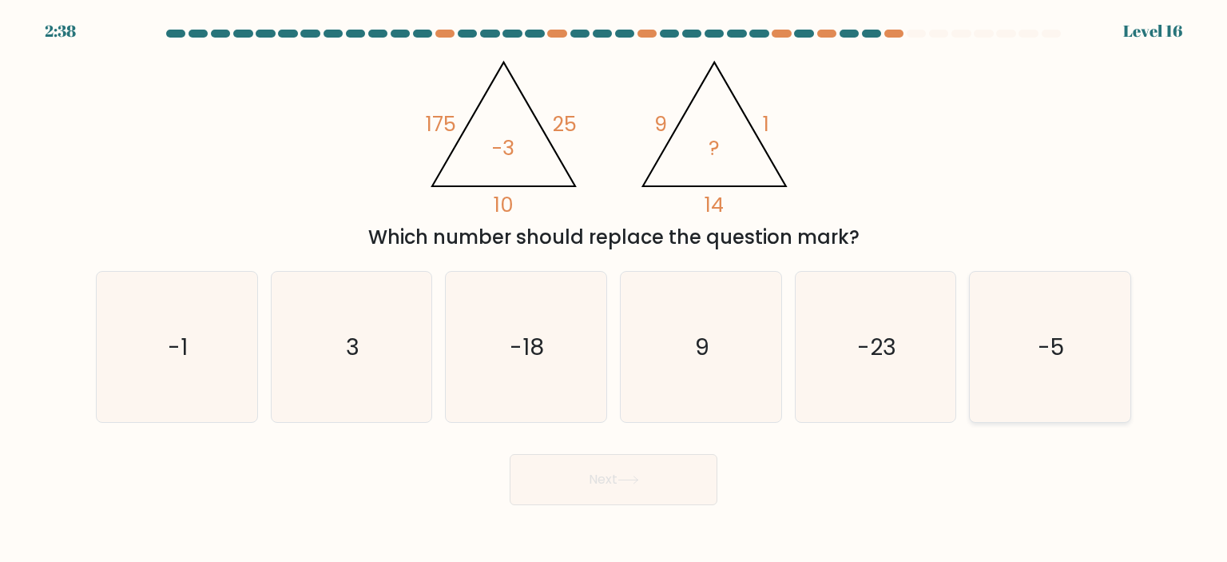
click at [1086, 367] on icon "-5" at bounding box center [1050, 347] width 150 height 150
click at [614, 289] on input "f. -5" at bounding box center [613, 285] width 1 height 8
radio input "true"
click at [569, 479] on button "Next" at bounding box center [614, 479] width 208 height 51
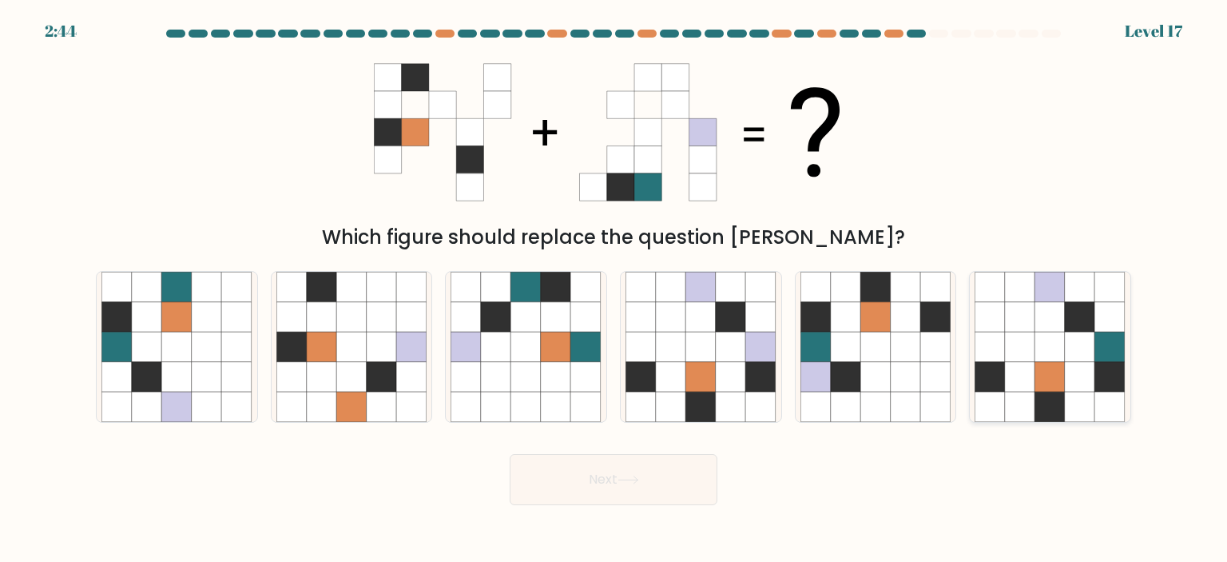
click at [1058, 343] on icon at bounding box center [1050, 347] width 30 height 30
click at [614, 289] on input "f." at bounding box center [613, 285] width 1 height 8
radio input "true"
click at [591, 476] on button "Next" at bounding box center [614, 479] width 208 height 51
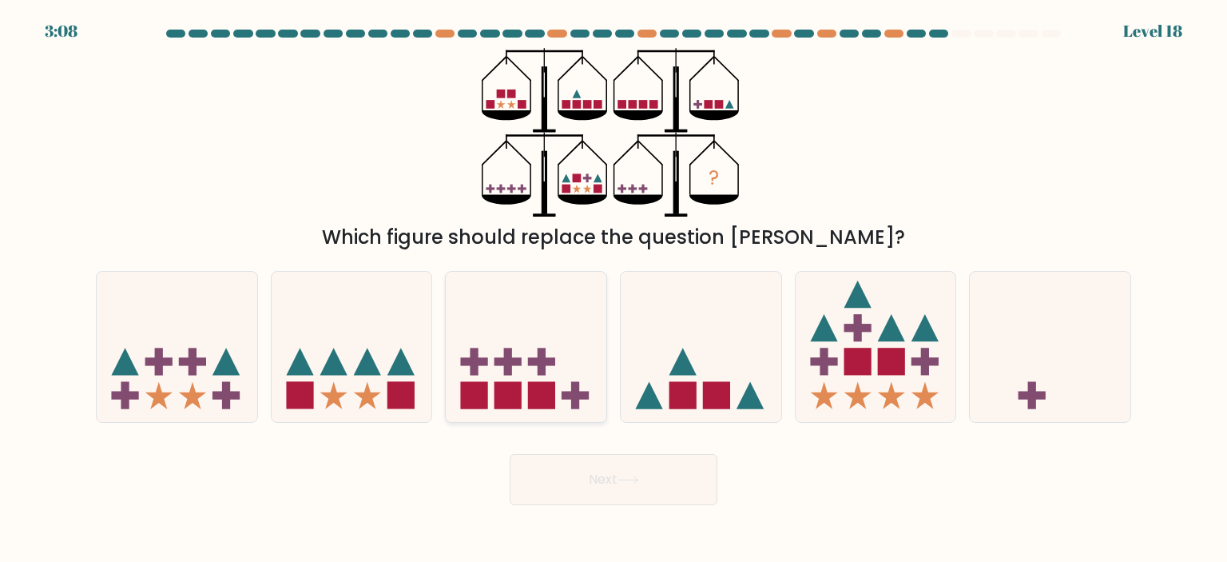
click at [454, 359] on icon at bounding box center [526, 346] width 161 height 133
click at [613, 289] on input "c." at bounding box center [613, 285] width 1 height 8
radio input "true"
click at [591, 466] on button "Next" at bounding box center [614, 479] width 208 height 51
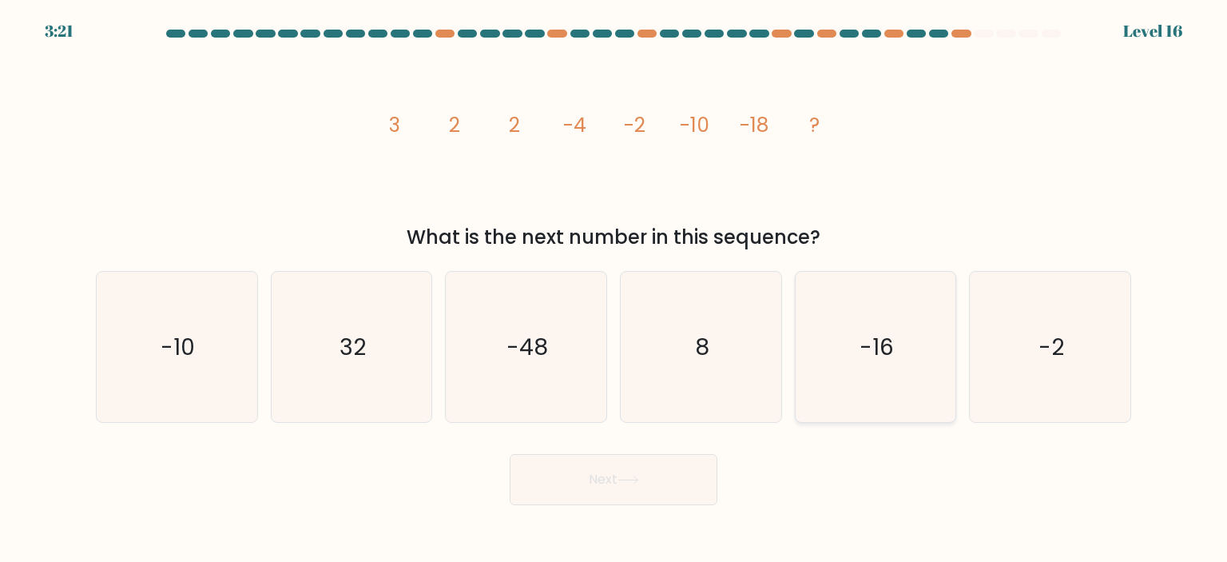
click at [895, 341] on icon "-16" at bounding box center [875, 347] width 150 height 150
click at [614, 289] on input "e. -16" at bounding box center [613, 285] width 1 height 8
radio input "true"
click at [590, 472] on button "Next" at bounding box center [614, 479] width 208 height 51
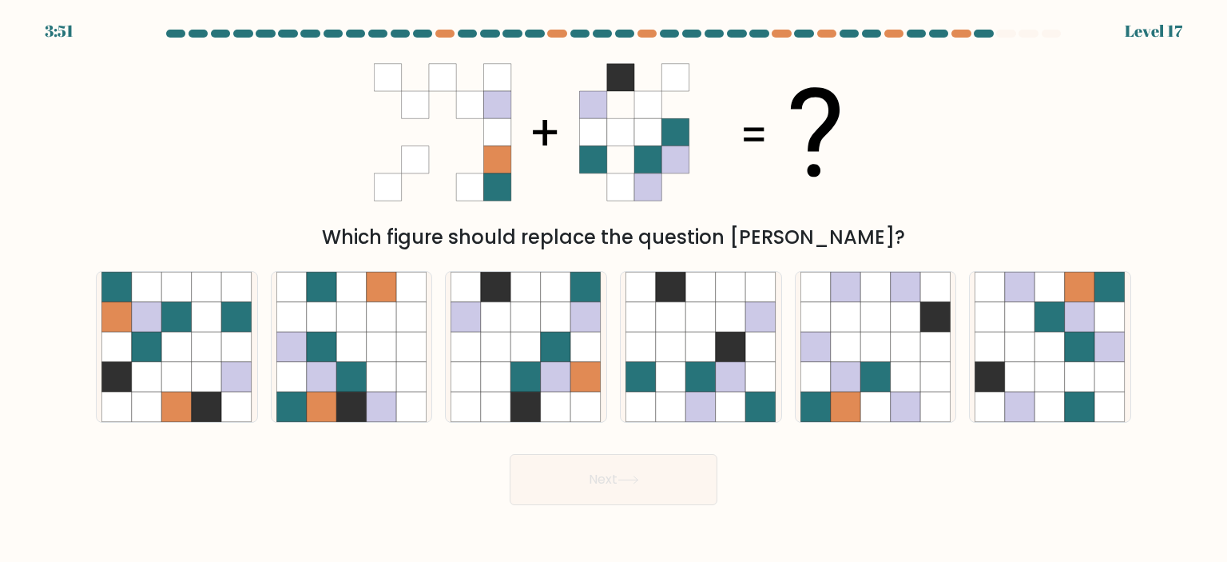
click at [1134, 322] on div "f." at bounding box center [1050, 347] width 175 height 152
click at [1090, 327] on icon at bounding box center [1080, 317] width 30 height 30
click at [614, 289] on input "f." at bounding box center [613, 285] width 1 height 8
radio input "true"
click at [620, 488] on button "Next" at bounding box center [614, 479] width 208 height 51
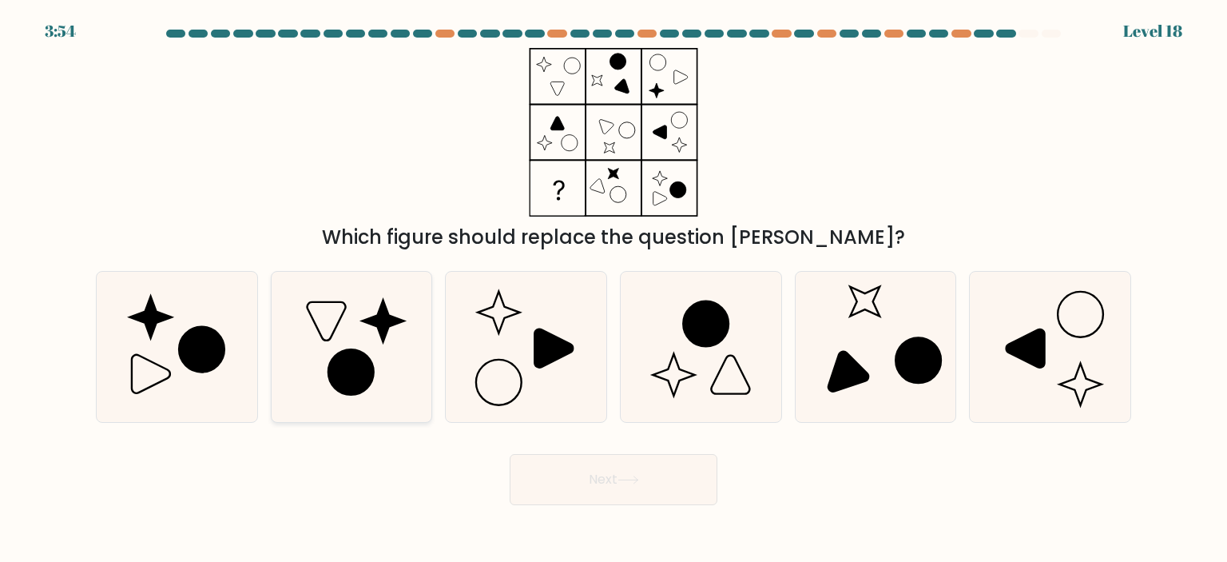
click at [363, 382] on icon at bounding box center [351, 372] width 46 height 46
click at [613, 289] on input "b." at bounding box center [613, 285] width 1 height 8
radio input "true"
click at [573, 478] on button "Next" at bounding box center [614, 479] width 208 height 51
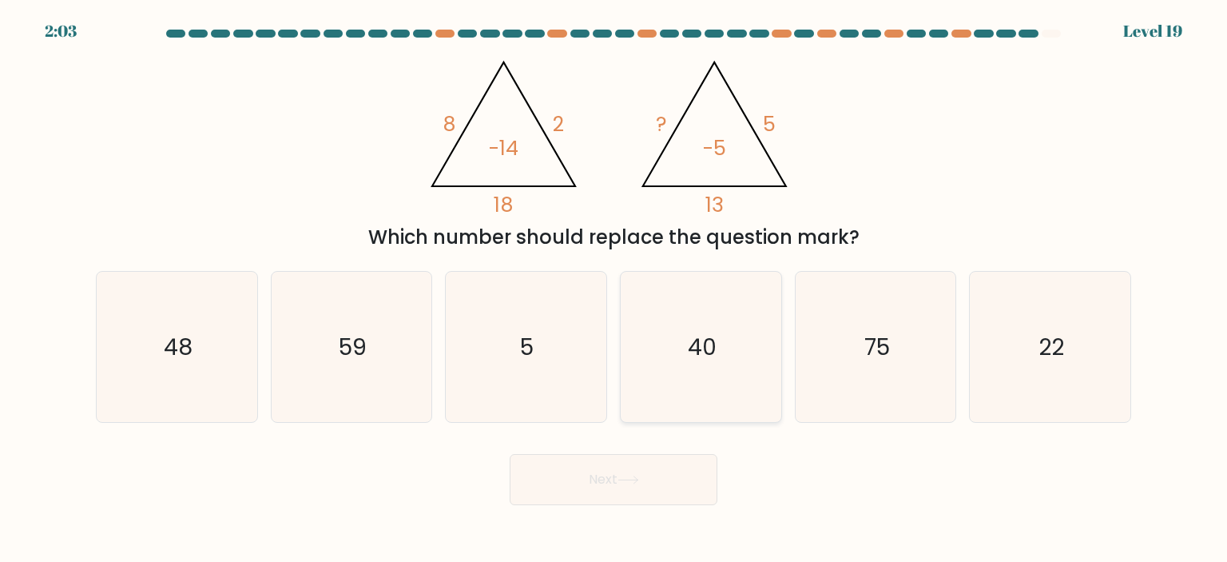
click at [661, 390] on icon "40" at bounding box center [700, 347] width 150 height 150
click at [614, 289] on input "d. 40" at bounding box center [613, 285] width 1 height 8
radio input "true"
click at [661, 390] on icon "40" at bounding box center [700, 346] width 149 height 149
click at [614, 289] on input "d. 40" at bounding box center [613, 285] width 1 height 8
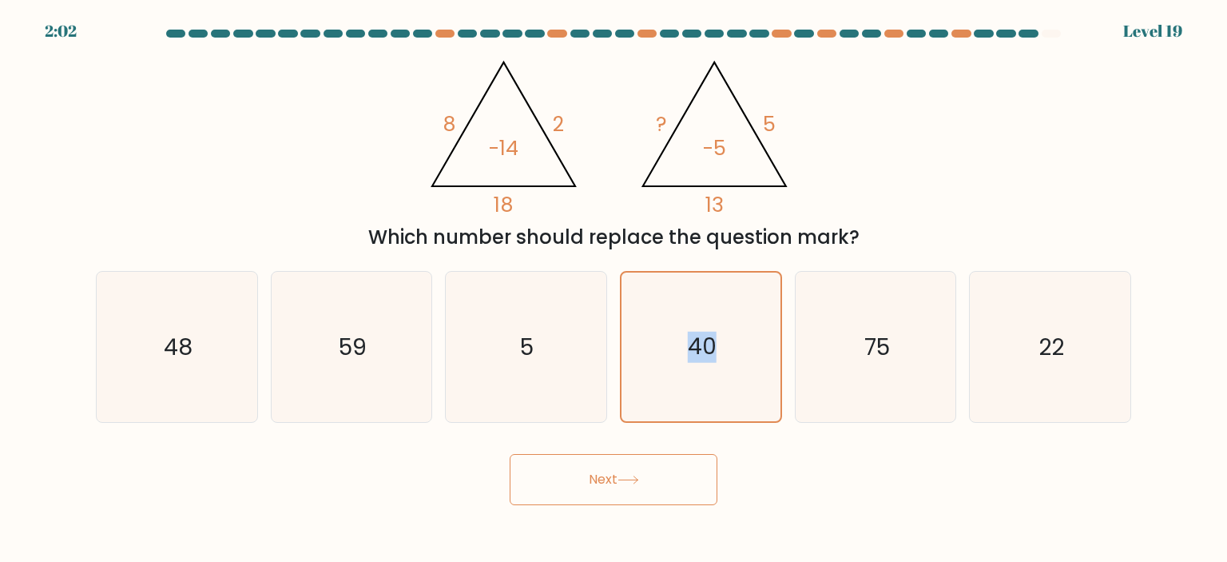
click at [607, 485] on button "Next" at bounding box center [614, 479] width 208 height 51
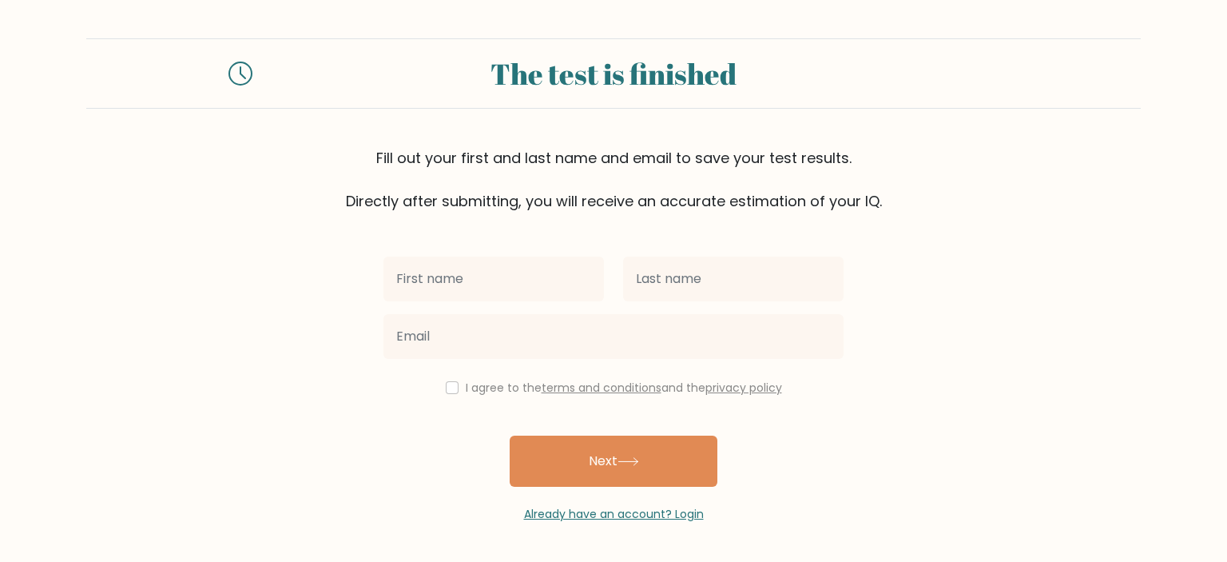
click at [482, 290] on input "text" at bounding box center [493, 278] width 220 height 45
type input "[DEMOGRAPHIC_DATA]"
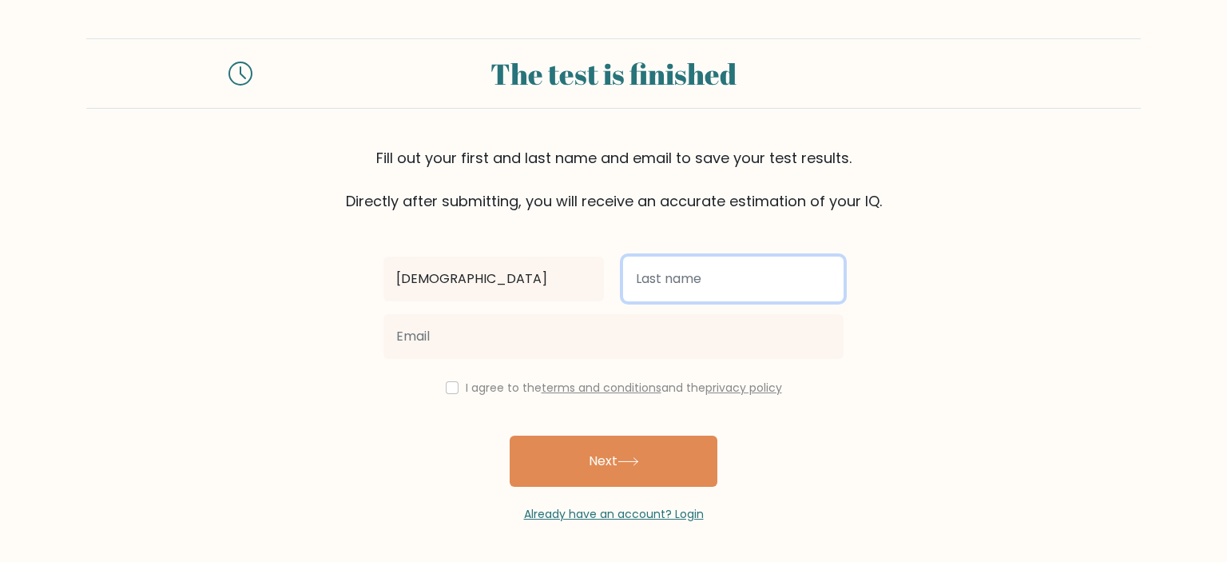
click at [633, 282] on input "text" at bounding box center [733, 278] width 220 height 45
type input "arzieva"
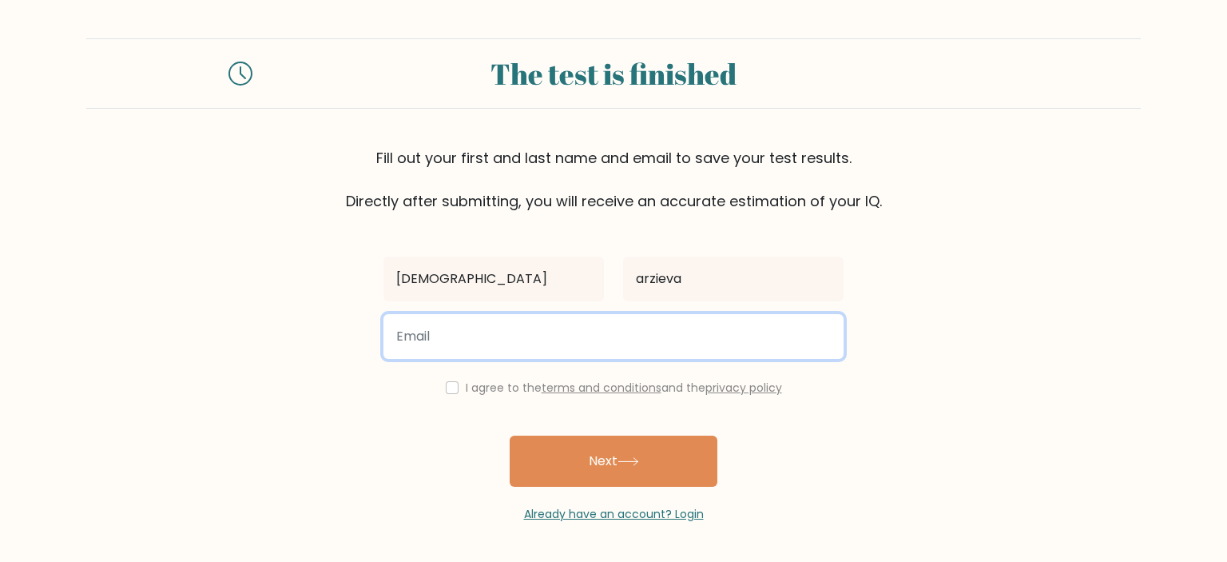
click at [649, 339] on input "email" at bounding box center [613, 336] width 460 height 45
type input "hadicharzieva@gmail.com"
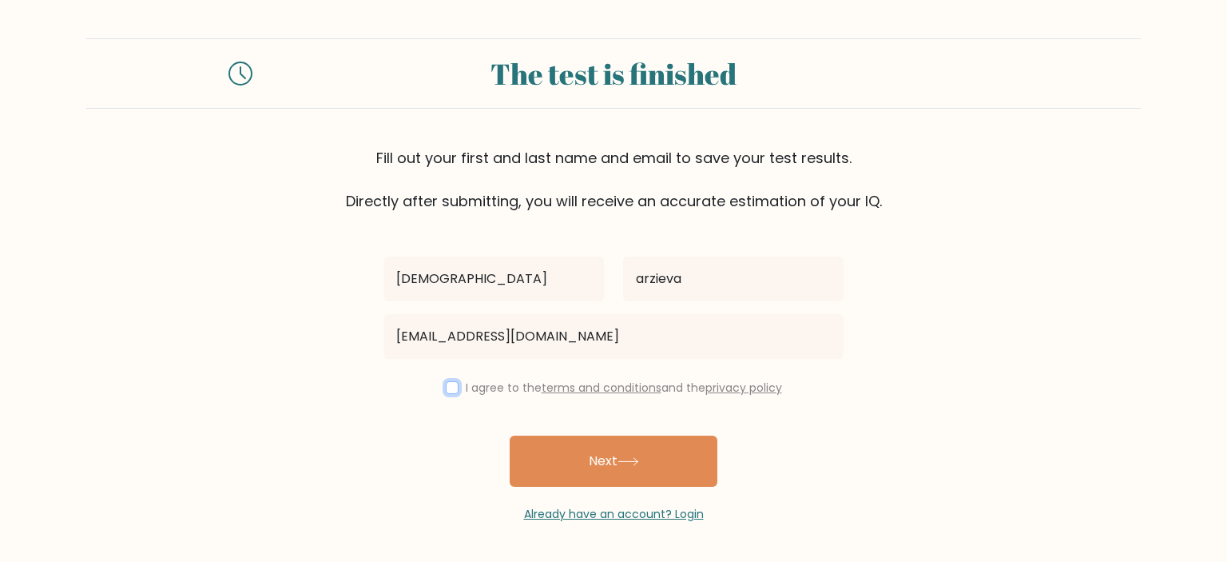
click at [453, 388] on input "checkbox" at bounding box center [452, 387] width 13 height 13
checkbox input "true"
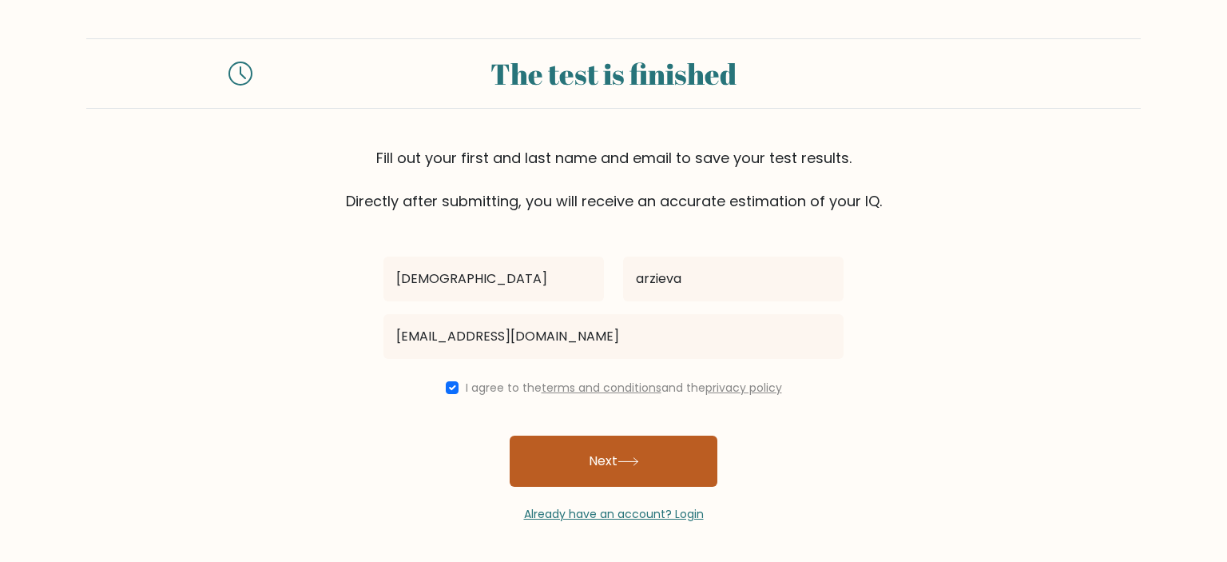
click at [626, 440] on button "Next" at bounding box center [614, 460] width 208 height 51
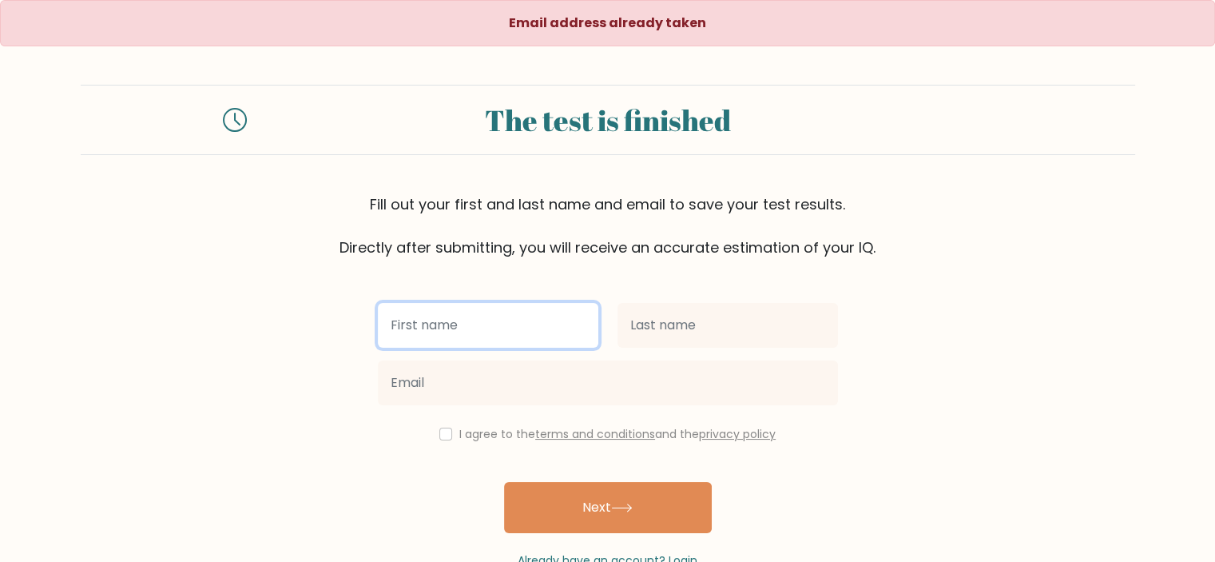
scroll to position [45, 0]
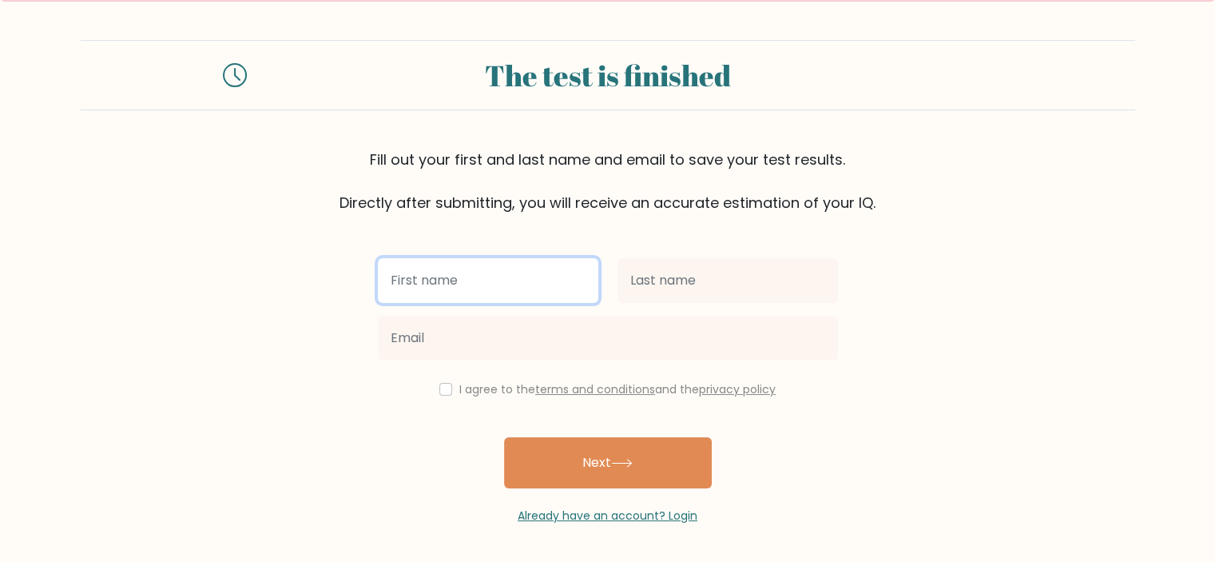
click at [568, 295] on input "text" at bounding box center [488, 280] width 220 height 45
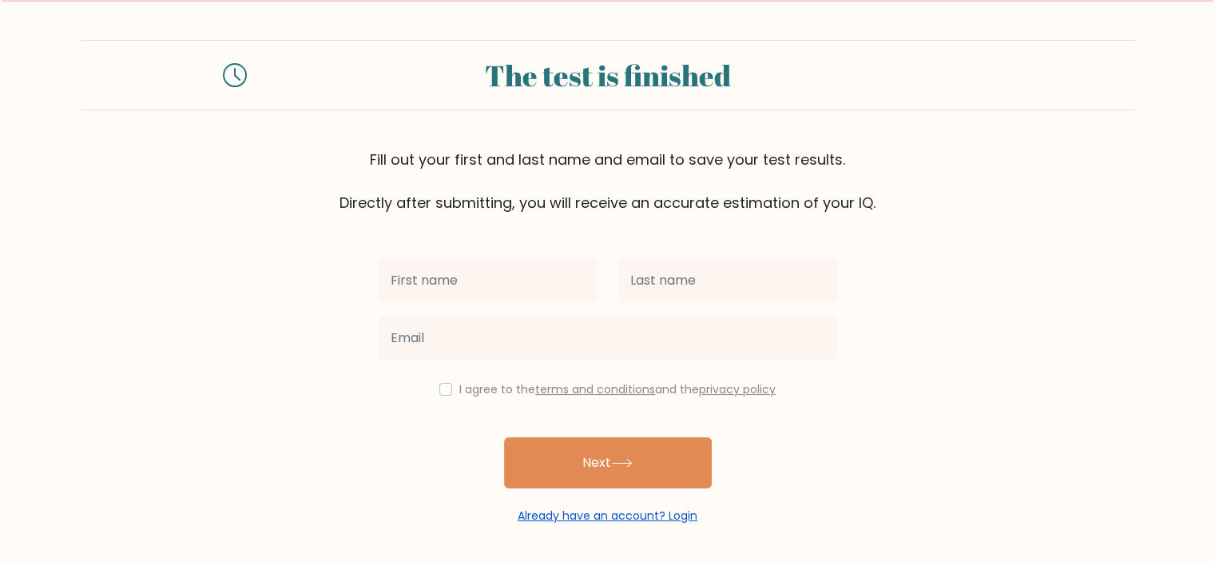
click at [613, 510] on link "Already have an account? Login" at bounding box center [608, 515] width 180 height 16
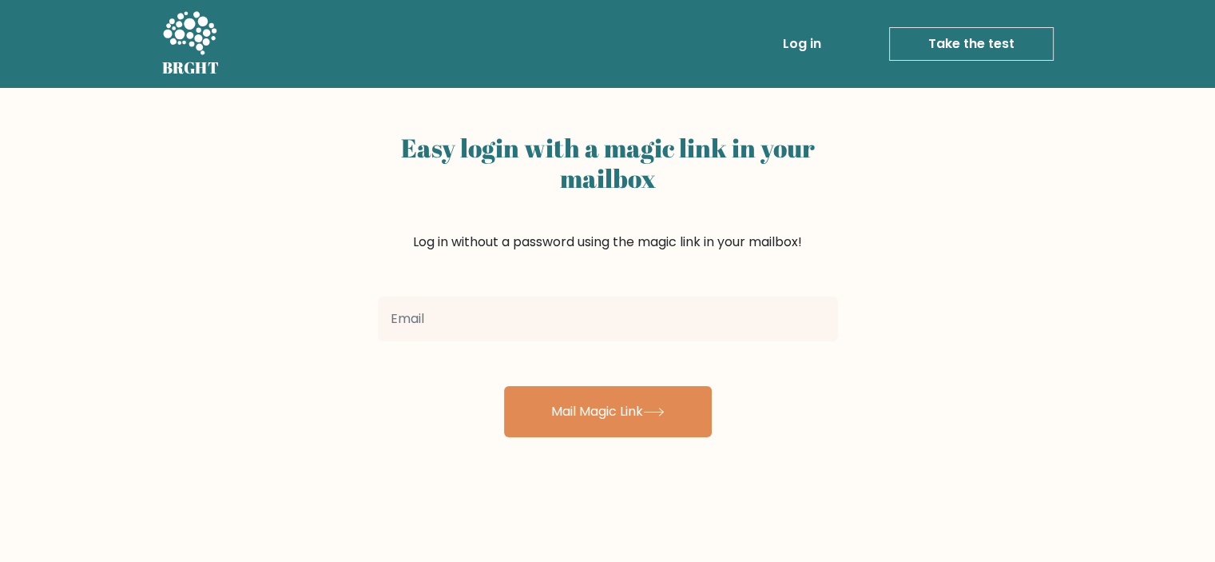
click at [514, 316] on input "email" at bounding box center [608, 318] width 460 height 45
type input "[EMAIL_ADDRESS][DOMAIN_NAME]"
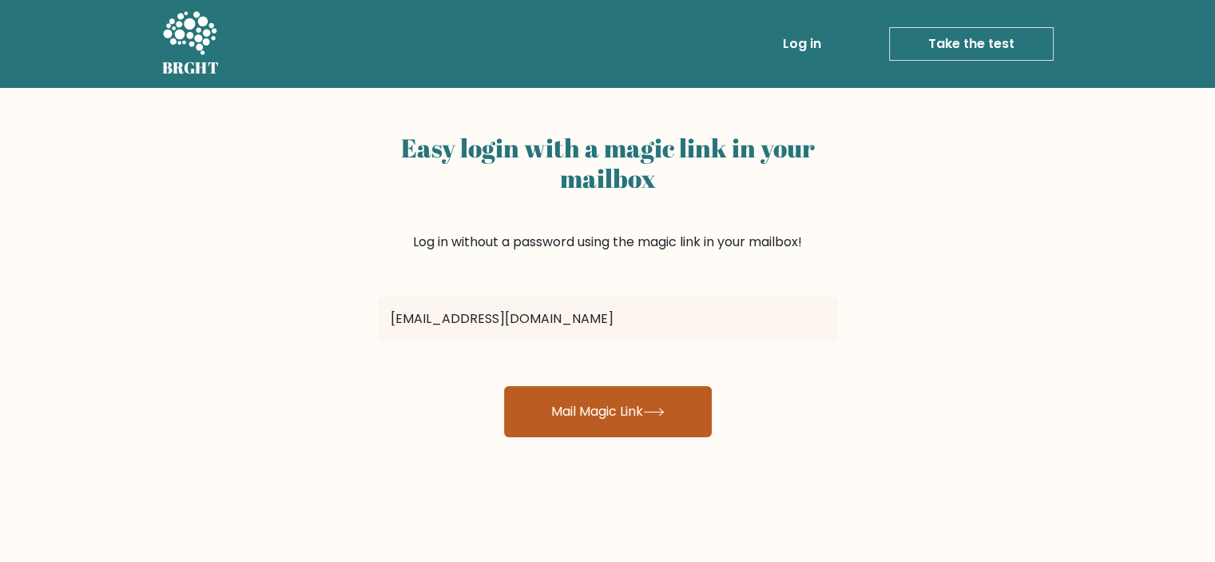
click at [538, 404] on button "Mail Magic Link" at bounding box center [608, 411] width 208 height 51
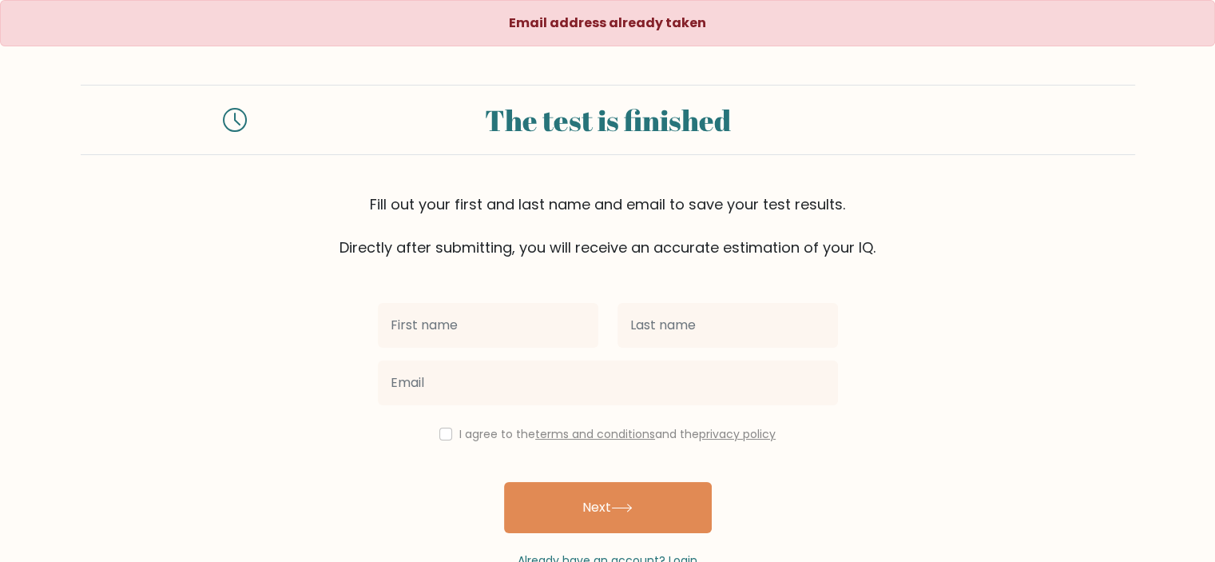
click at [479, 313] on input "text" at bounding box center [488, 325] width 220 height 45
type input "[DEMOGRAPHIC_DATA]"
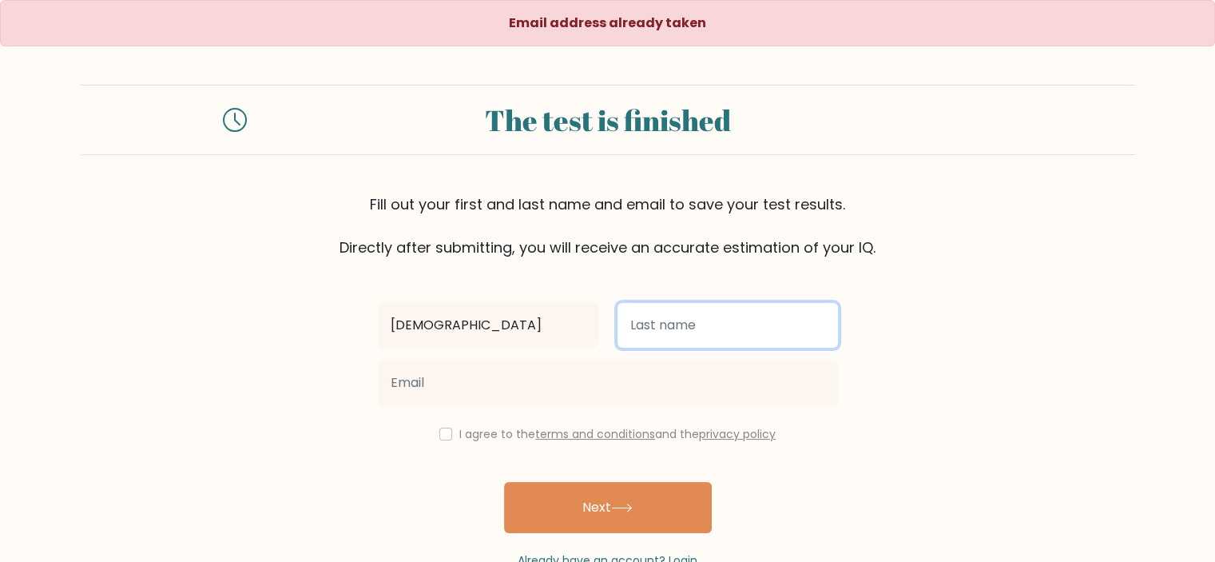
click at [650, 333] on input "text" at bounding box center [727, 325] width 220 height 45
type input "arzieva"
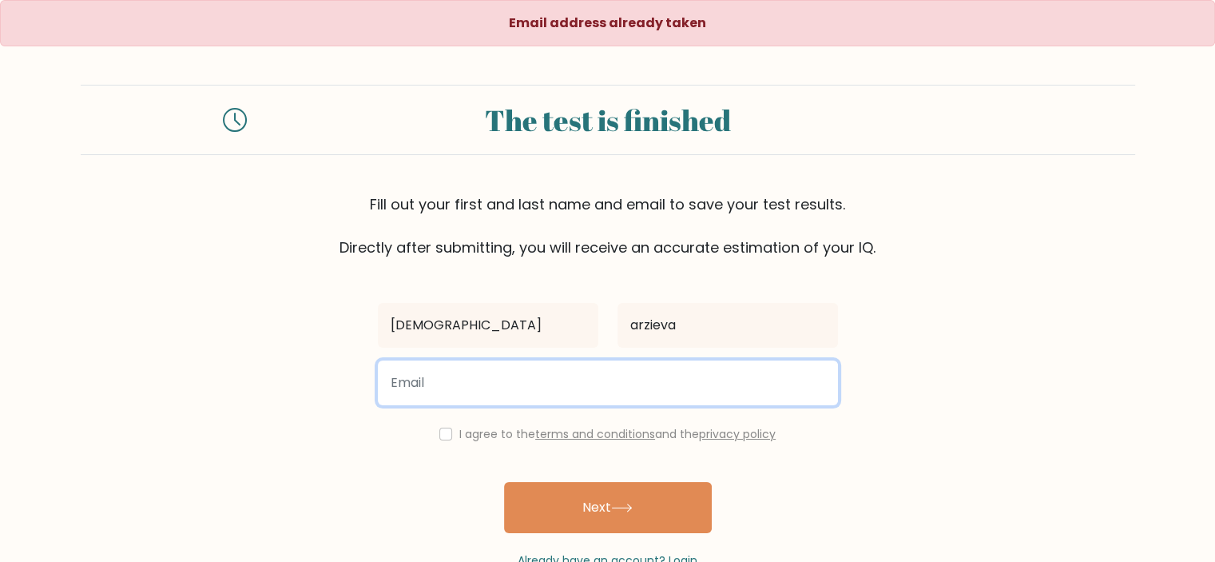
click at [636, 393] on input "email" at bounding box center [608, 382] width 460 height 45
type input "[EMAIL_ADDRESS][DOMAIN_NAME]"
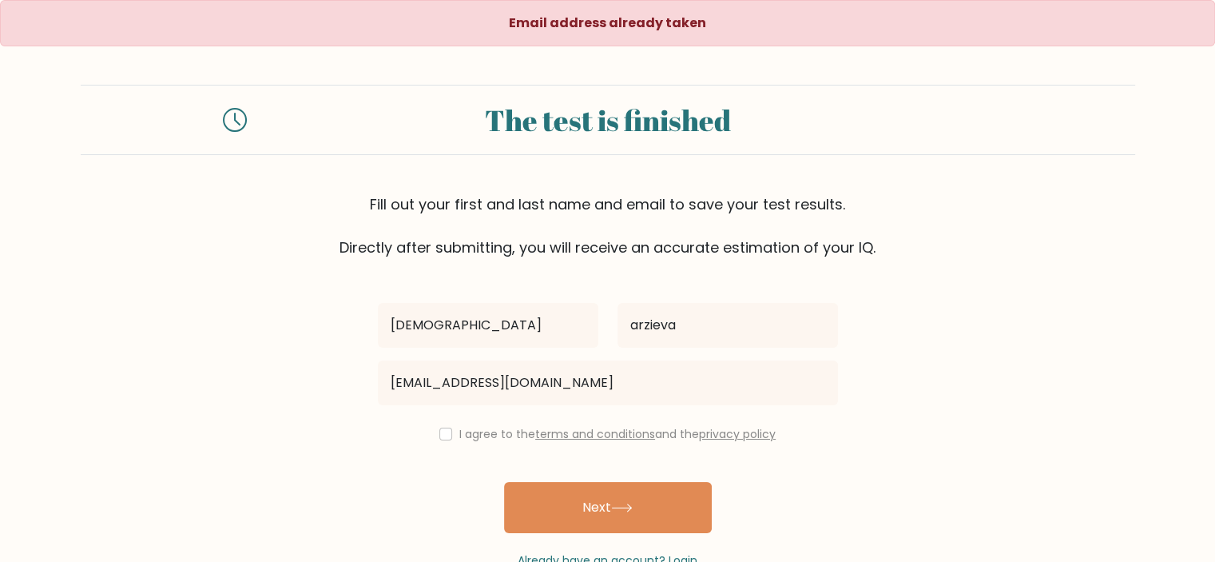
click at [447, 439] on div "I agree to the terms and conditions and the privacy policy" at bounding box center [607, 433] width 479 height 19
click at [443, 437] on input "checkbox" at bounding box center [445, 433] width 13 height 13
checkbox input "true"
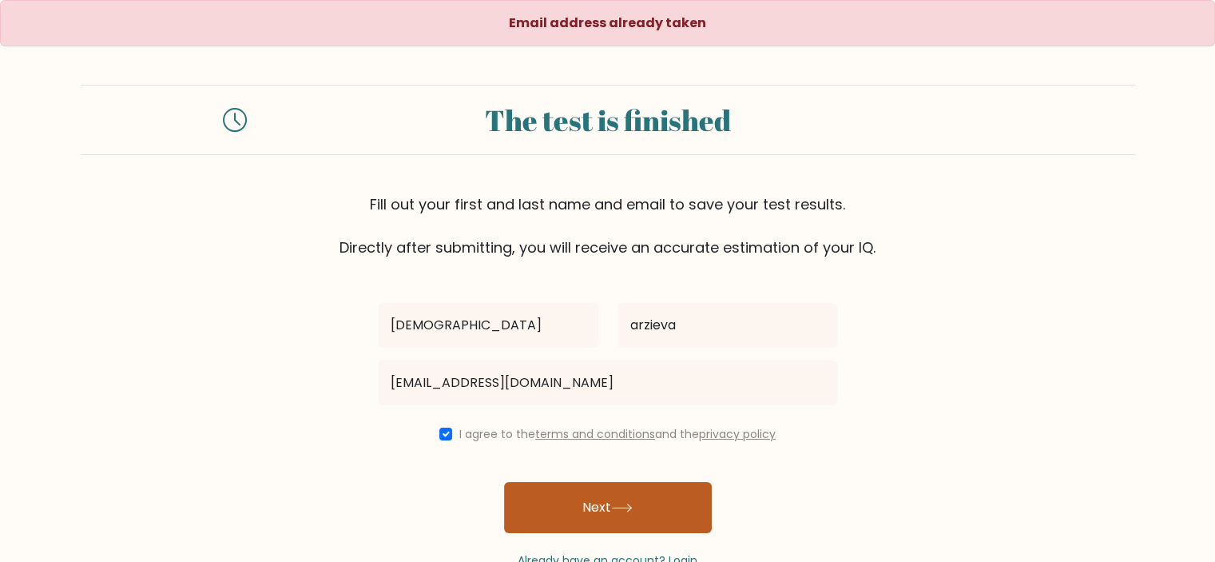
click at [566, 501] on button "Next" at bounding box center [608, 507] width 208 height 51
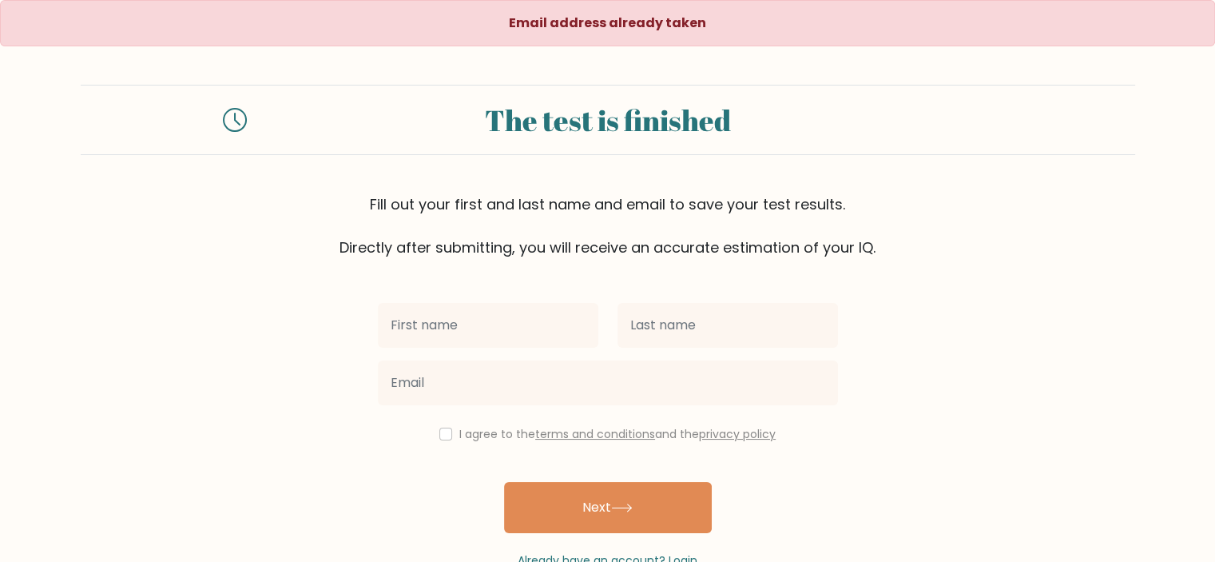
scroll to position [45, 0]
